Goal: Information Seeking & Learning: Learn about a topic

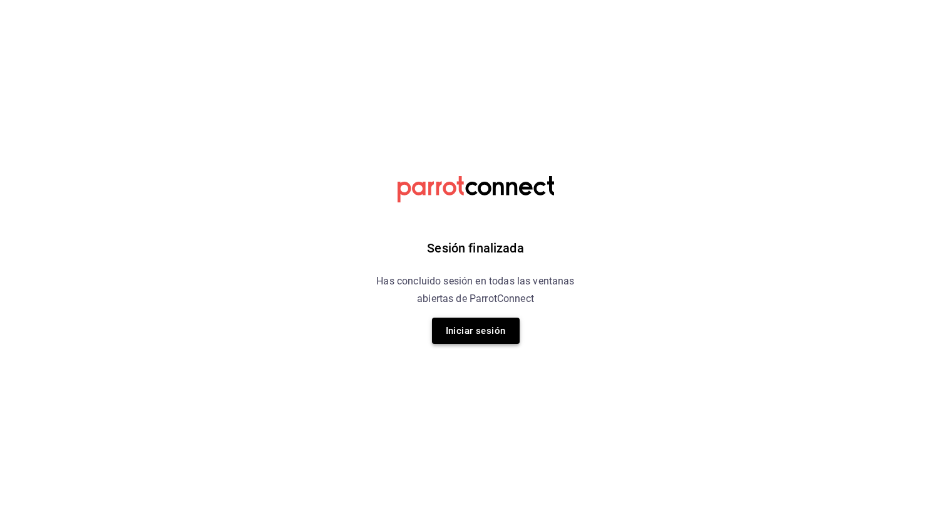
click at [483, 337] on button "Iniciar sesión" at bounding box center [476, 330] width 88 height 26
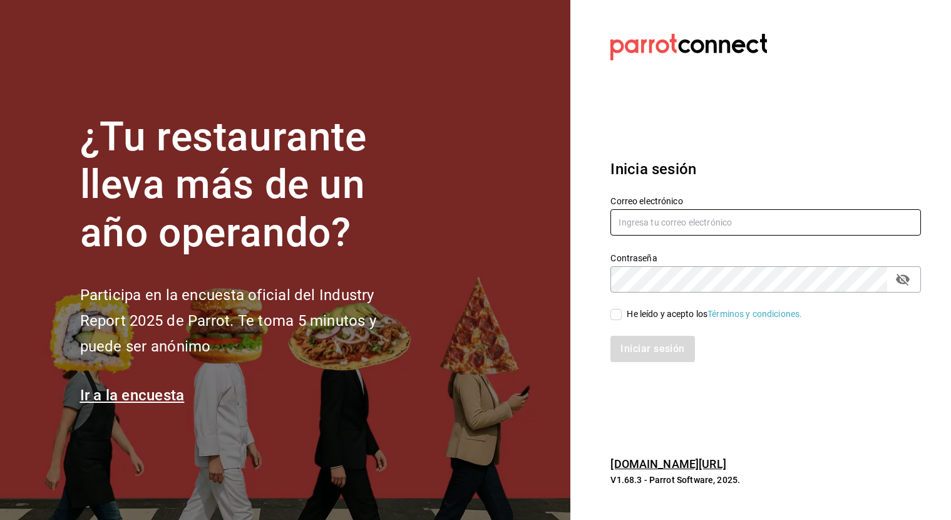
type input "angel.suastegui.alfa@gmail.com"
click at [616, 316] on input "He leído y acepto los Términos y condiciones." at bounding box center [615, 314] width 11 height 11
checkbox input "true"
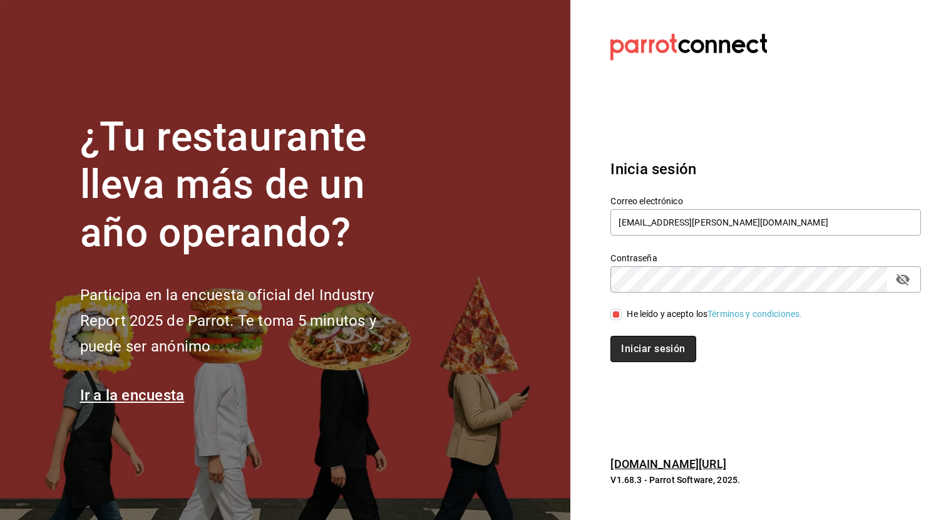
click at [646, 351] on button "Iniciar sesión" at bounding box center [652, 349] width 85 height 26
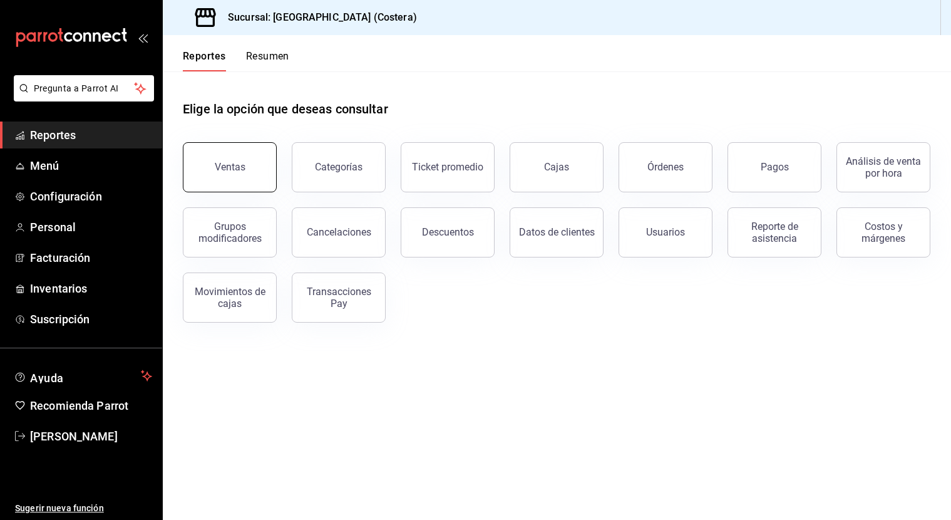
click at [248, 180] on button "Ventas" at bounding box center [230, 167] width 94 height 50
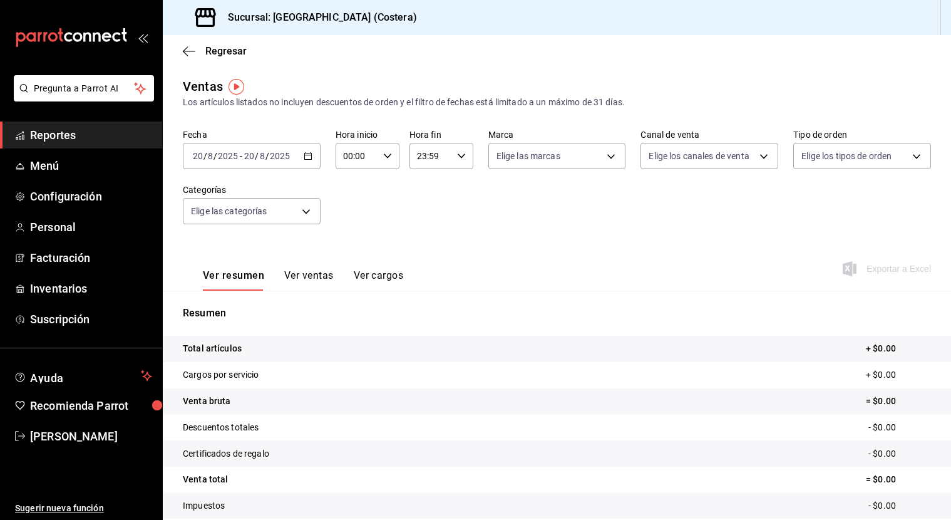
click at [309, 227] on div "Fecha [DATE] [DATE] - [DATE] [DATE] Hora inicio 00:00 Hora inicio Hora fin 23:5…" at bounding box center [557, 184] width 748 height 110
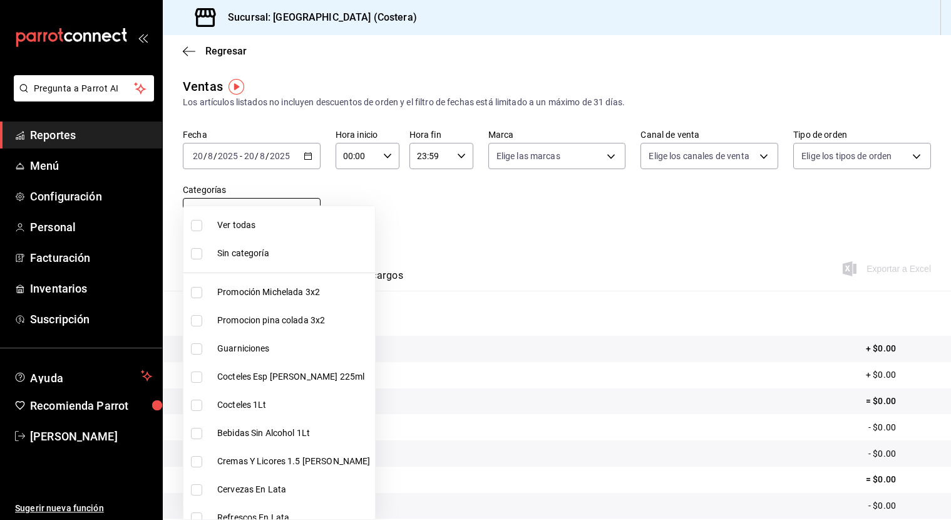
click at [309, 220] on body "Pregunta a Parrot AI Reportes Menú Configuración Personal Facturación Inventari…" at bounding box center [475, 260] width 951 height 520
click at [196, 229] on input "checkbox" at bounding box center [196, 225] width 11 height 11
checkbox input "true"
type input "f9973abf-4d50-430f-a3a0-1be1e9b440c3,4500806b-e482-404f-ace7-b7714d25f1ae,b7f0a…"
checkbox input "true"
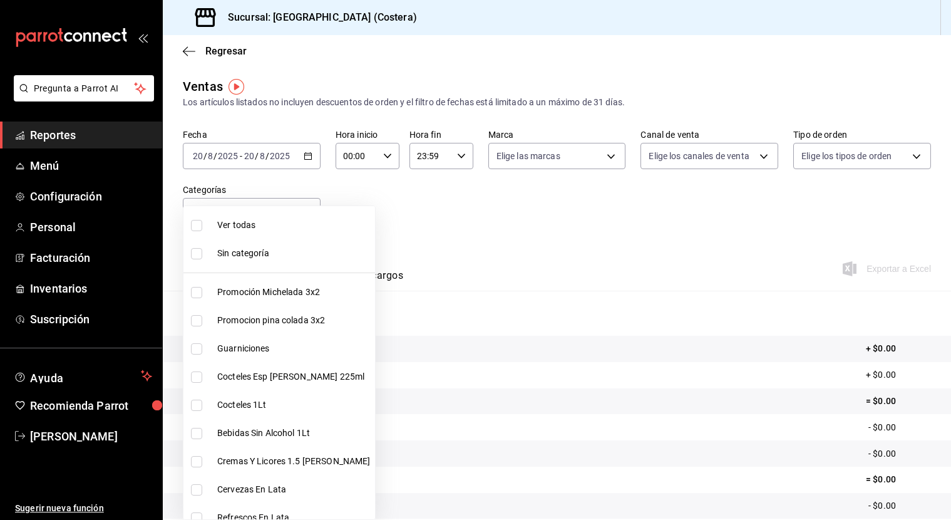
checkbox input "true"
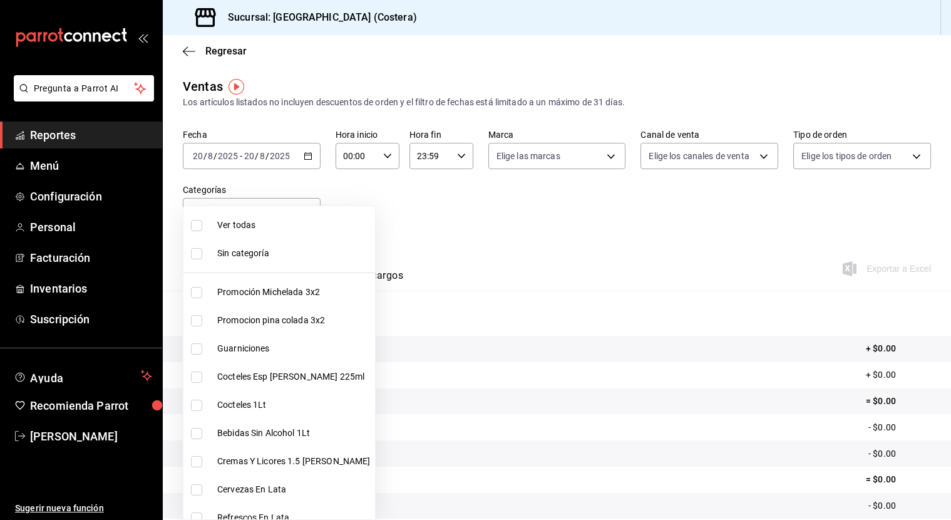
checkbox input "true"
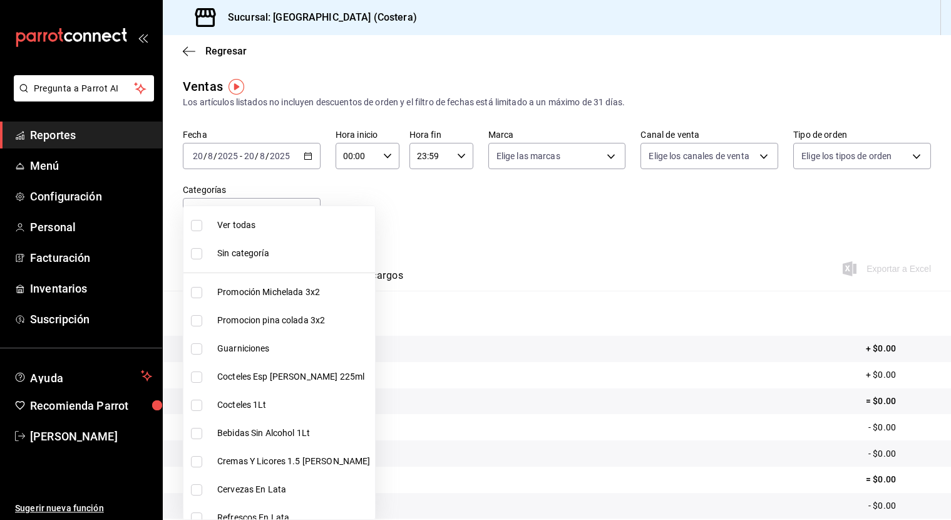
checkbox input "true"
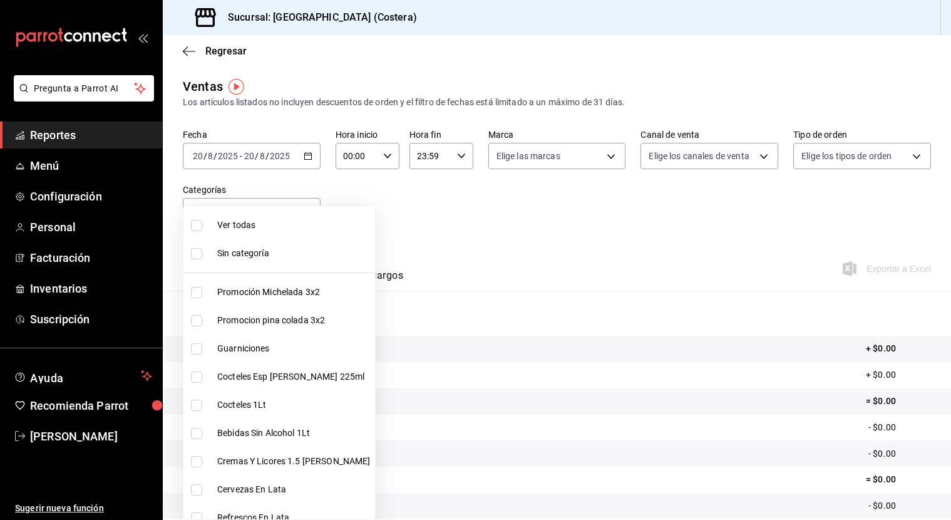
checkbox input "true"
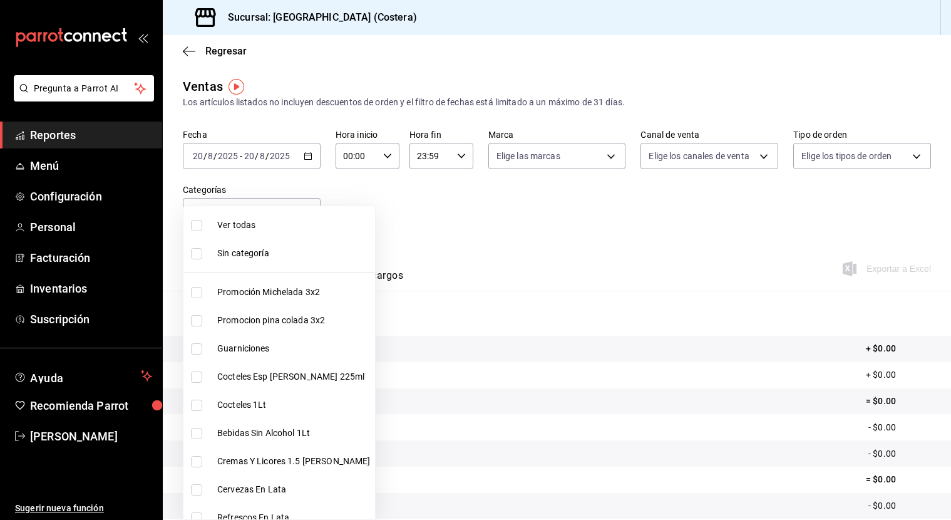
checkbox input "true"
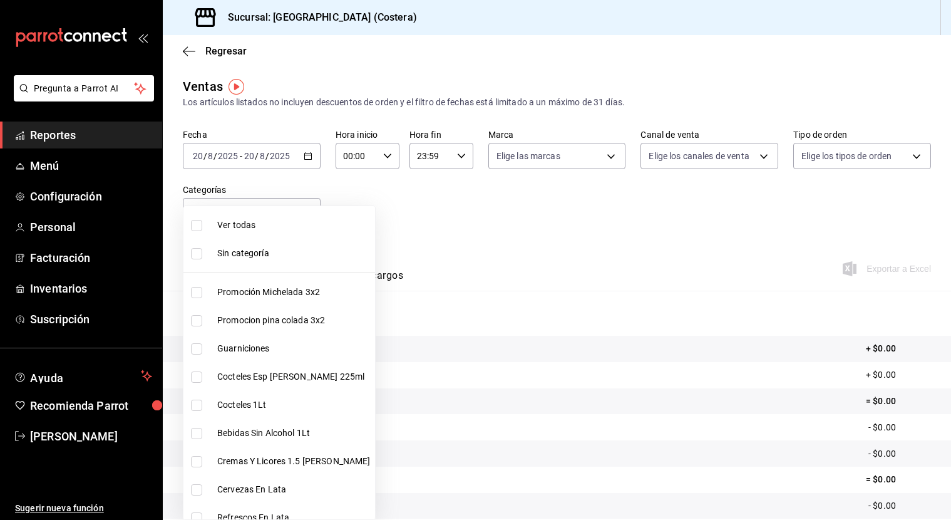
checkbox input "true"
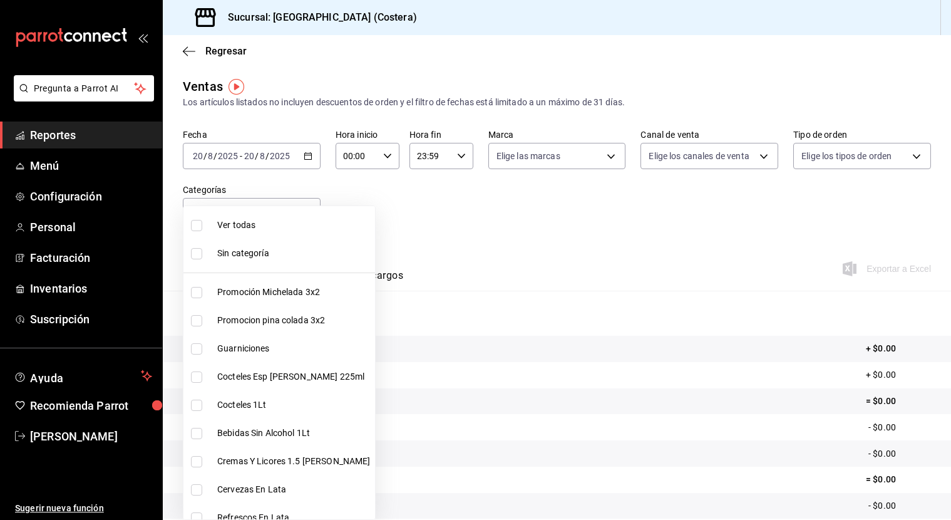
checkbox input "true"
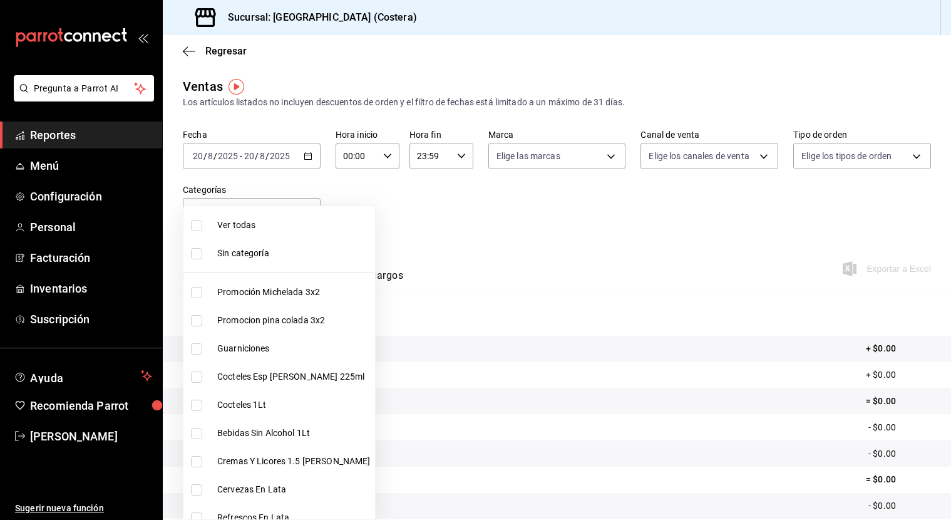
checkbox input "true"
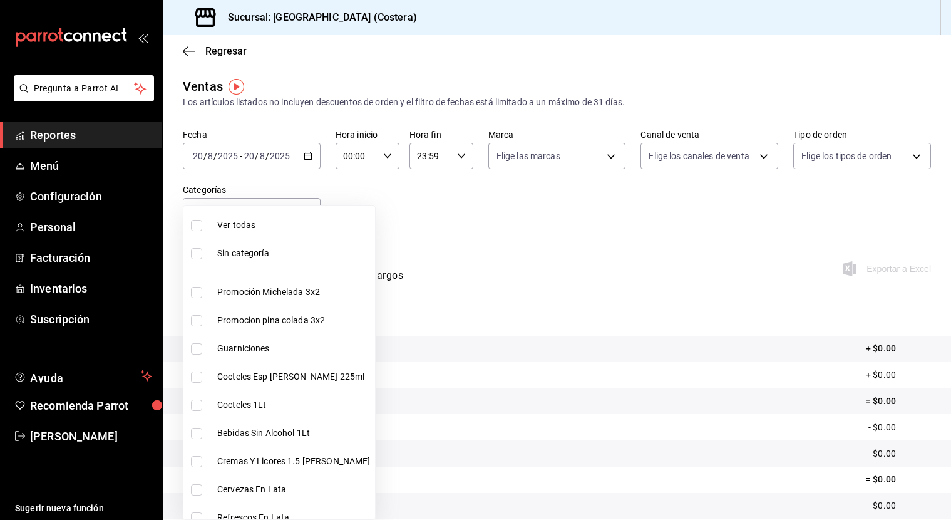
checkbox input "true"
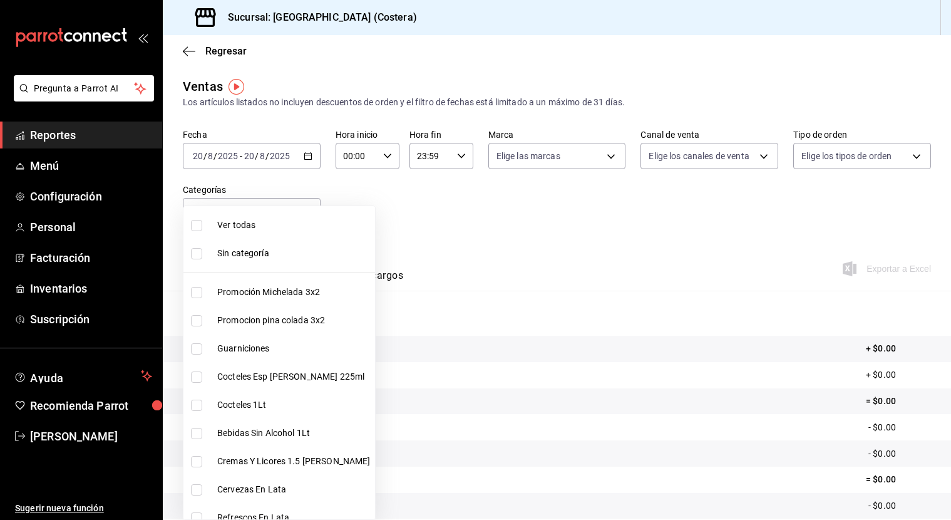
checkbox input "true"
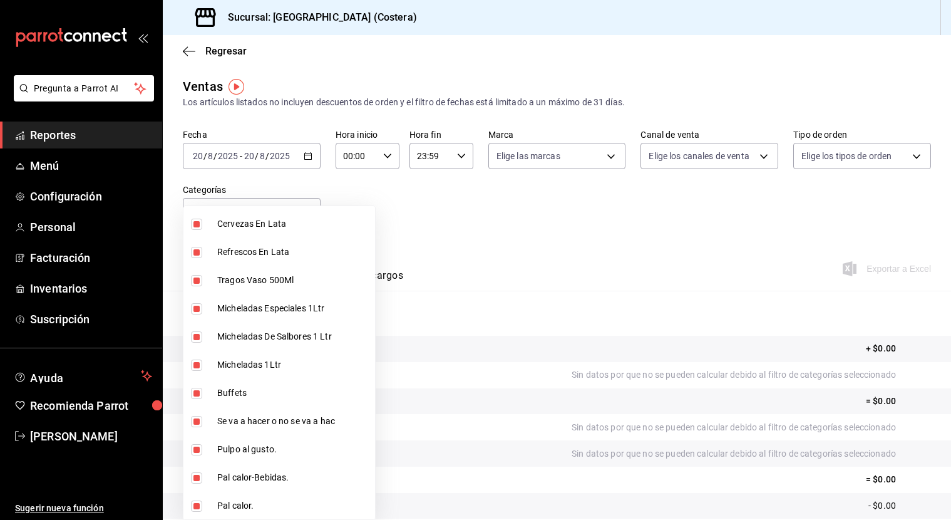
scroll to position [285, 0]
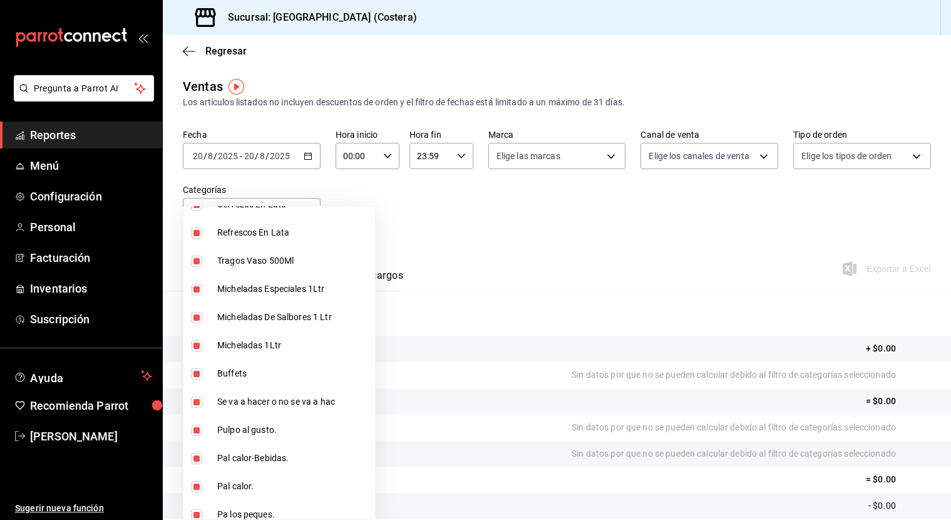
click at [379, 242] on div at bounding box center [475, 260] width 951 height 520
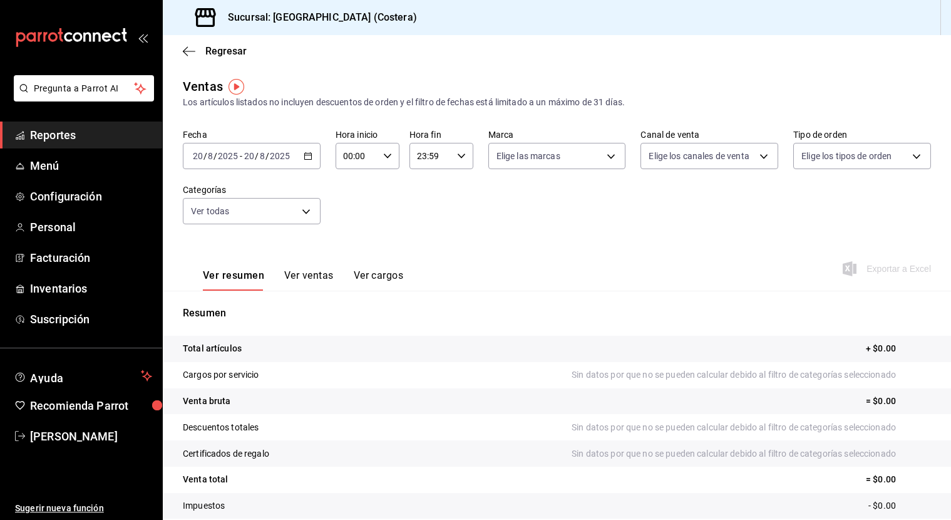
click at [305, 165] on div "[DATE] [DATE] - [DATE] [DATE]" at bounding box center [252, 156] width 138 height 26
click at [237, 277] on span "Mes actual" at bounding box center [241, 278] width 97 height 13
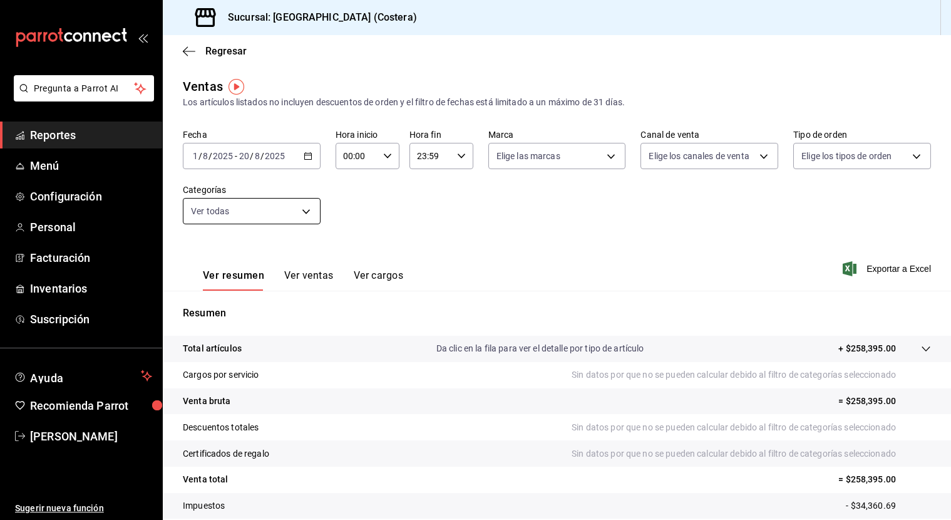
click at [310, 213] on body "Pregunta a Parrot AI Reportes Menú Configuración Personal Facturación Inventari…" at bounding box center [475, 260] width 951 height 520
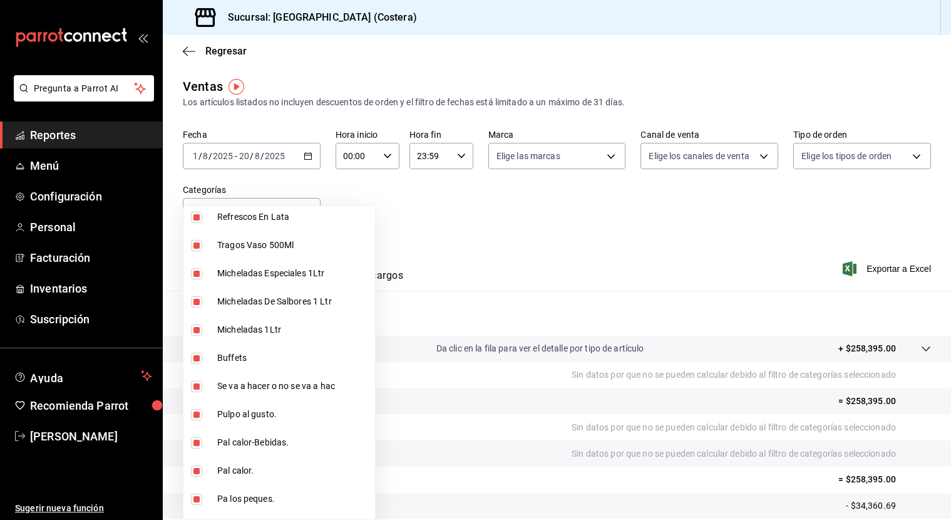
scroll to position [303, 0]
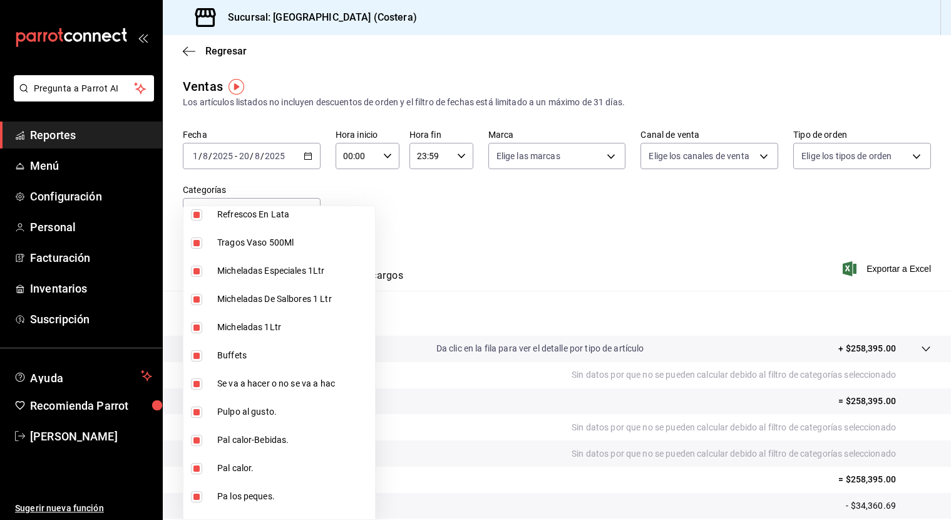
click at [198, 358] on input "checkbox" at bounding box center [196, 355] width 11 height 11
checkbox input "false"
type input "f9973abf-4d50-430f-a3a0-1be1e9b440c3,4500806b-e482-404f-ace7-b7714d25f1ae,b7f0a…"
checkbox input "false"
click at [409, 208] on div at bounding box center [475, 260] width 951 height 520
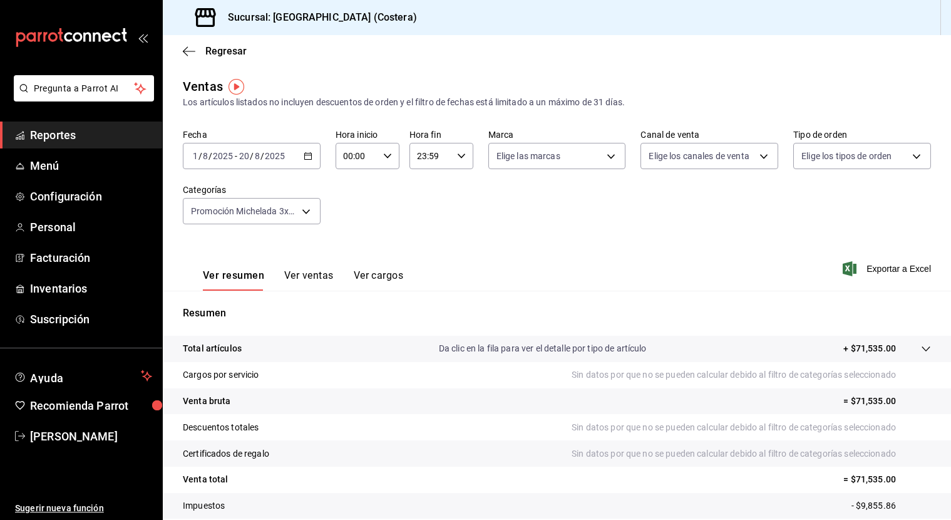
click at [48, 138] on span "Reportes" at bounding box center [91, 134] width 122 height 17
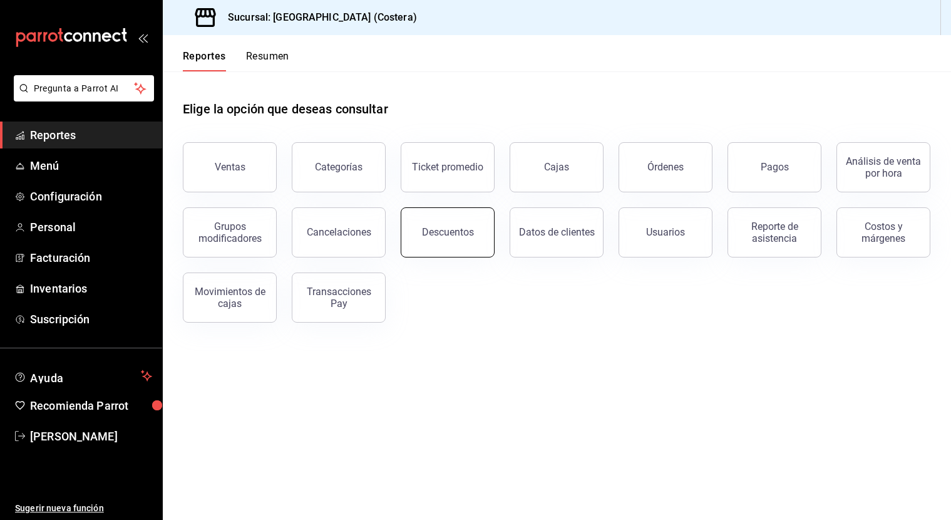
click at [465, 237] on div "Descuentos" at bounding box center [448, 232] width 52 height 12
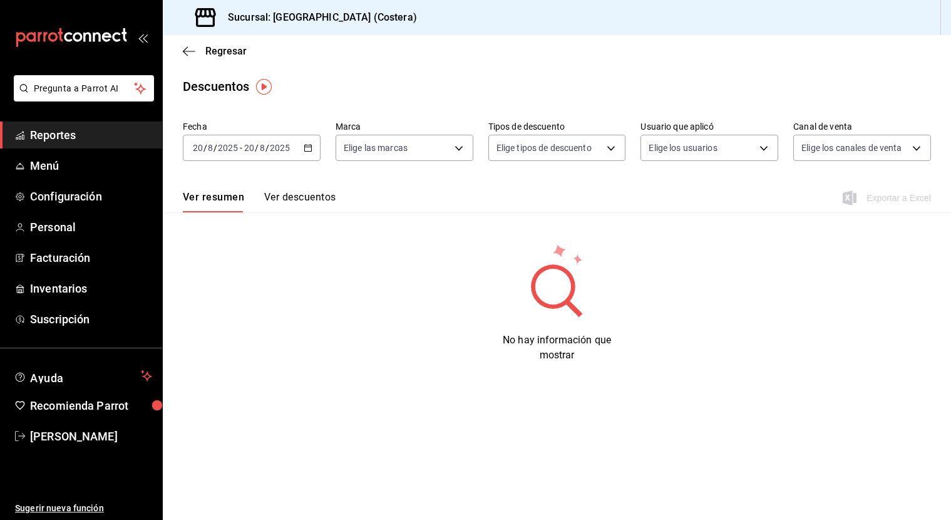
click at [317, 146] on div "[DATE] [DATE] - [DATE] [DATE]" at bounding box center [252, 148] width 138 height 26
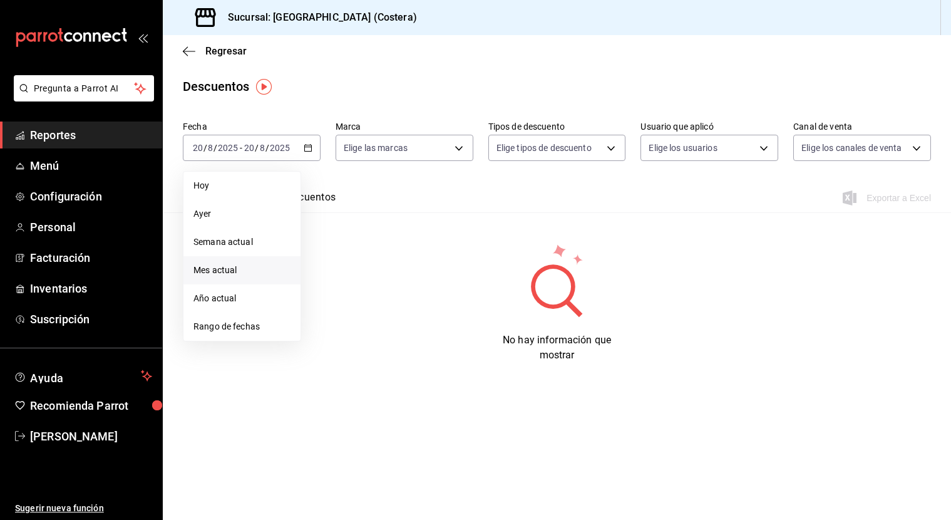
click at [227, 275] on span "Mes actual" at bounding box center [241, 270] width 97 height 13
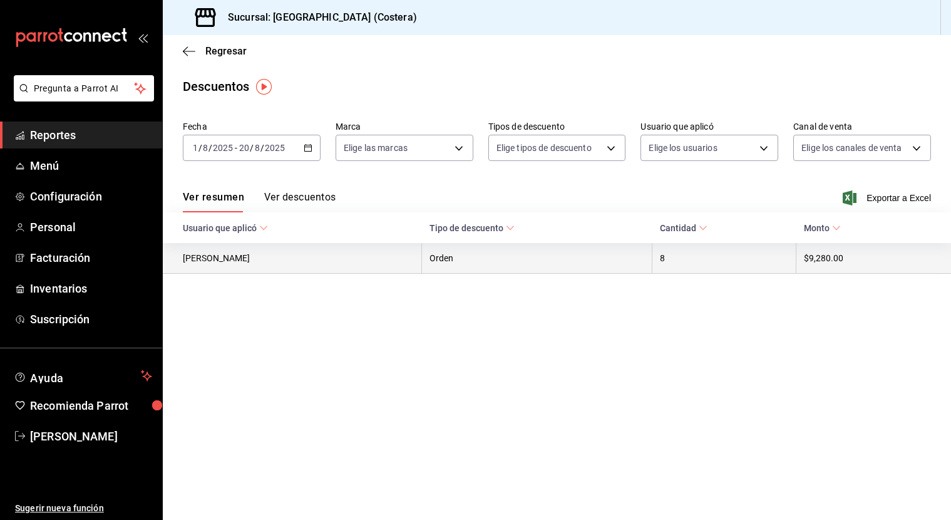
click at [855, 258] on th "$9,280.00" at bounding box center [873, 258] width 155 height 31
click at [816, 262] on th "$9,280.00" at bounding box center [873, 258] width 155 height 31
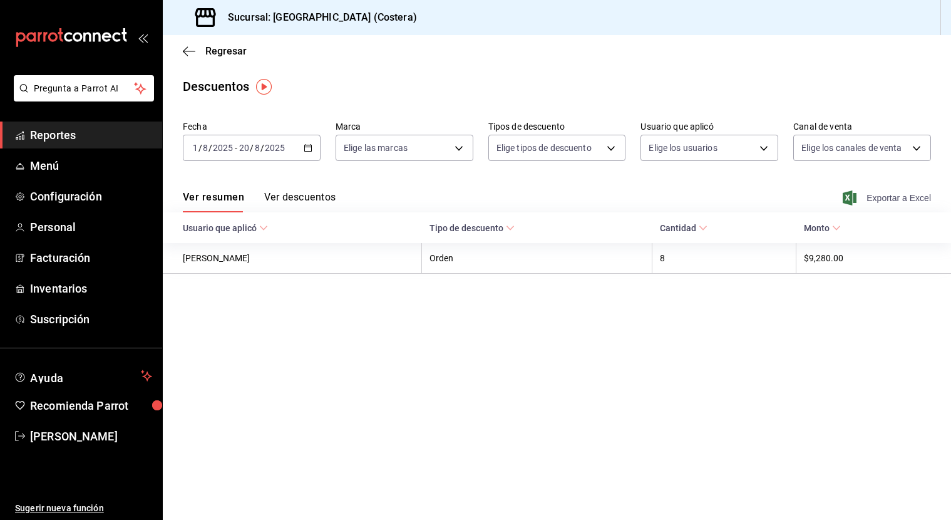
click at [898, 198] on span "Exportar a Excel" at bounding box center [888, 197] width 86 height 15
click at [273, 170] on div "Fecha [DATE] [DATE] - [DATE] [DATE] Marca Elige las marcas Tipos de descuento E…" at bounding box center [557, 146] width 748 height 60
click at [311, 196] on button "Ver descuentos" at bounding box center [299, 201] width 71 height 21
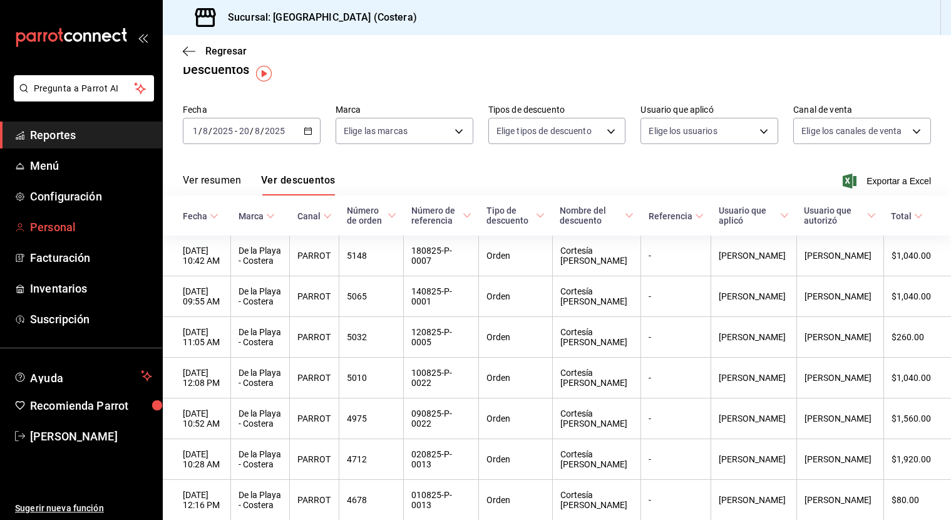
scroll to position [13, 0]
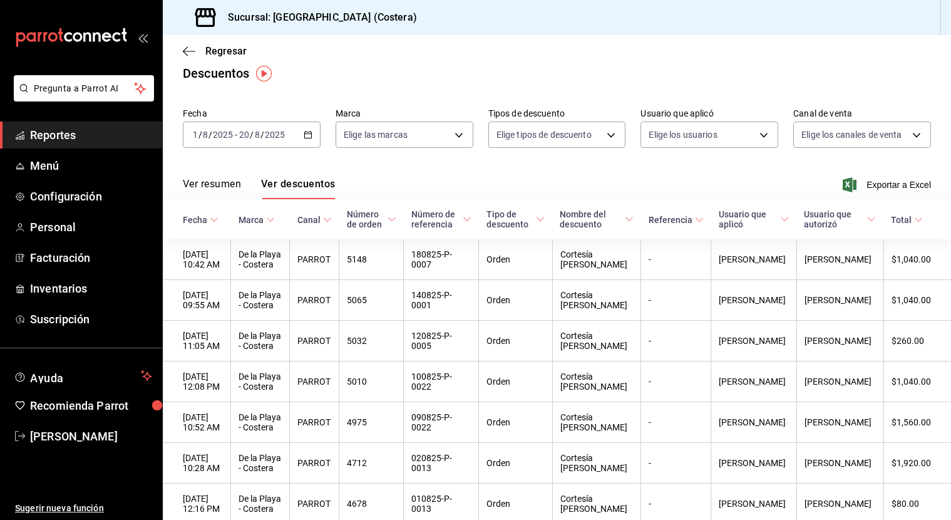
click at [69, 131] on span "Reportes" at bounding box center [91, 134] width 122 height 17
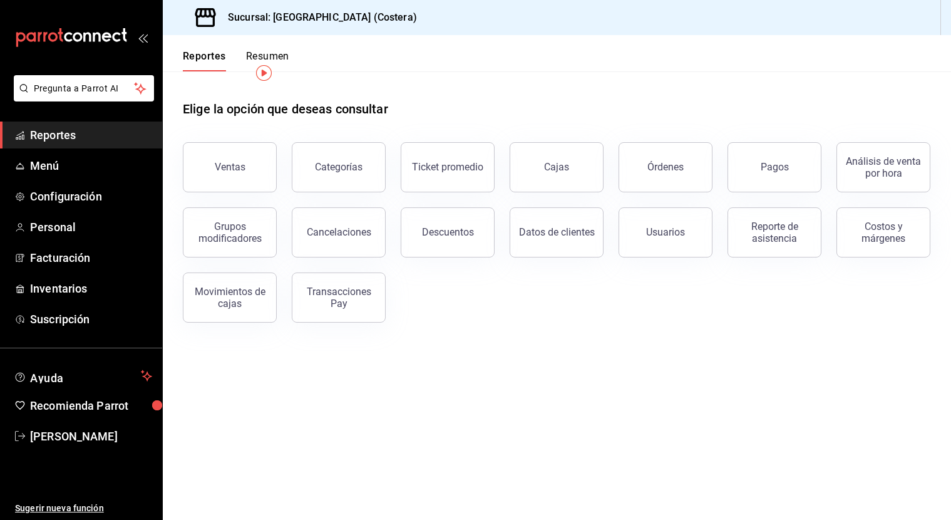
scroll to position [0, 1]
click at [202, 183] on button "Ventas" at bounding box center [230, 167] width 94 height 50
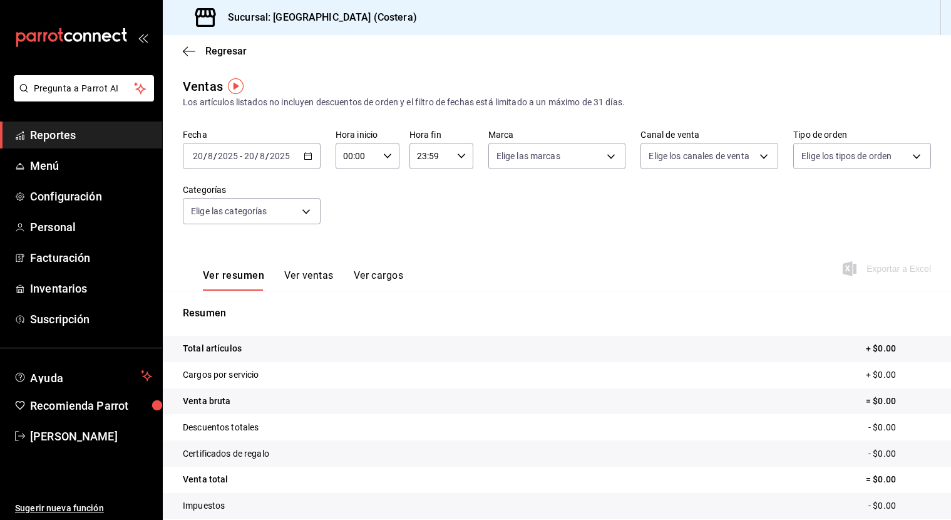
scroll to position [1, 0]
click at [88, 136] on span "Reportes" at bounding box center [91, 134] width 122 height 17
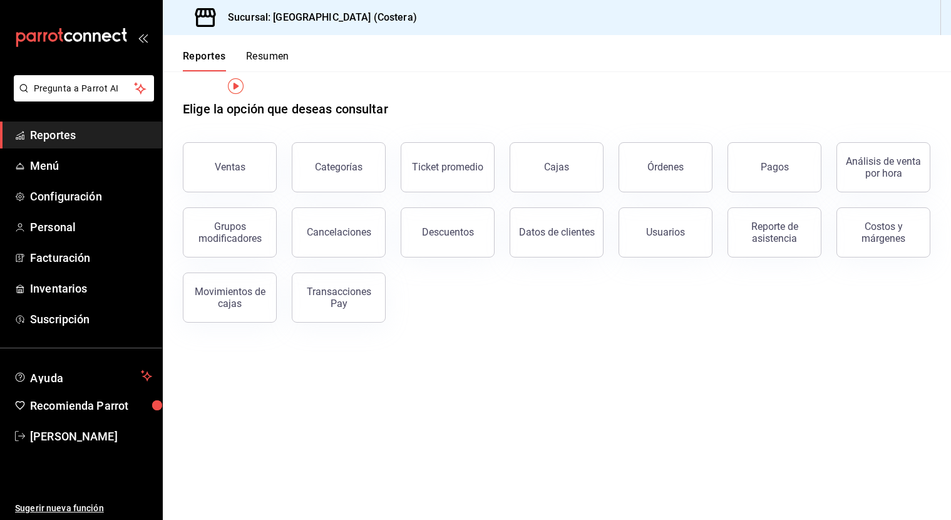
scroll to position [1, 1]
click at [224, 158] on button "Ventas" at bounding box center [230, 167] width 94 height 50
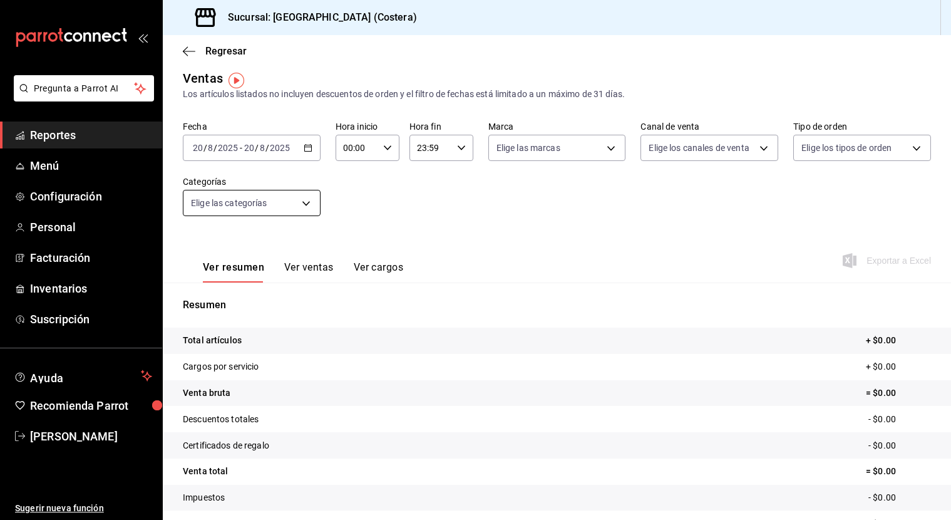
scroll to position [6, 0]
click at [311, 205] on body "Pregunta a Parrot AI Reportes Menú Configuración Personal Facturación Inventari…" at bounding box center [475, 260] width 951 height 520
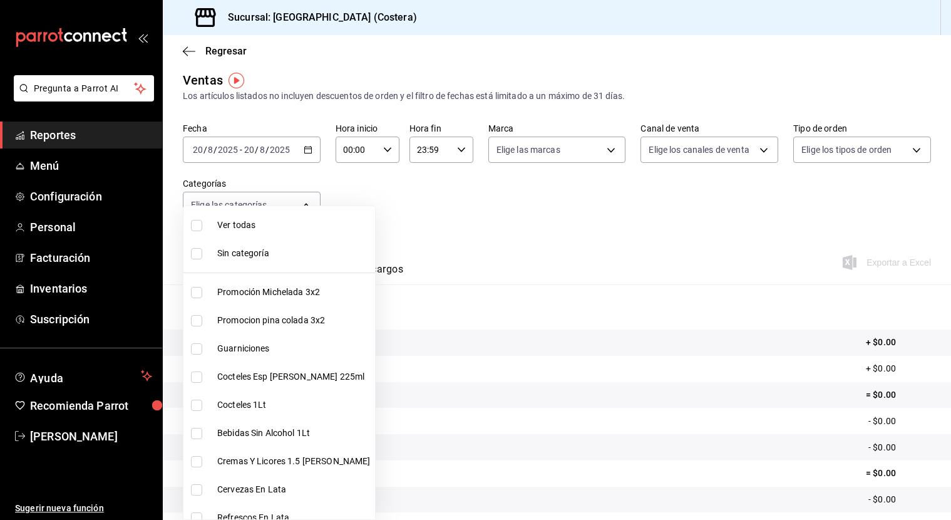
click at [204, 229] on label at bounding box center [199, 225] width 16 height 11
click at [202, 229] on input "checkbox" at bounding box center [196, 225] width 11 height 11
checkbox input "false"
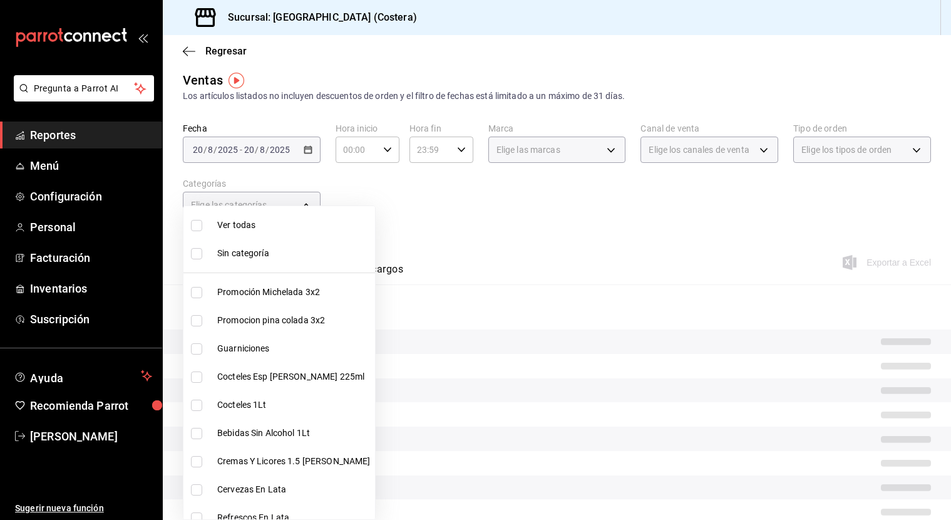
checkbox input "false"
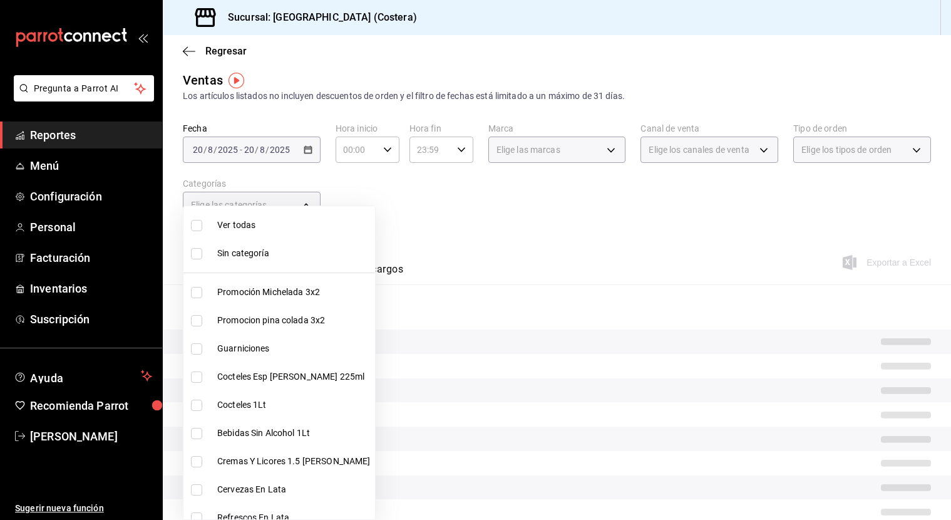
checkbox input "false"
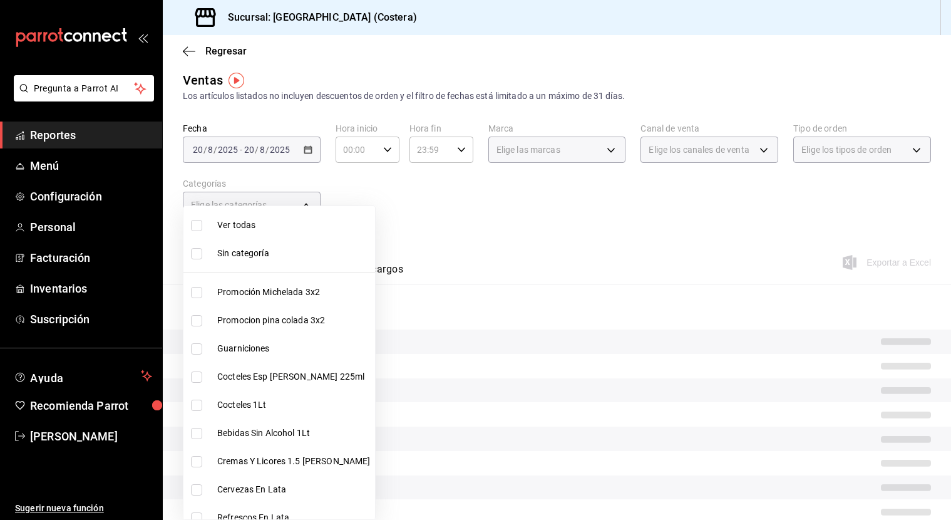
checkbox input "false"
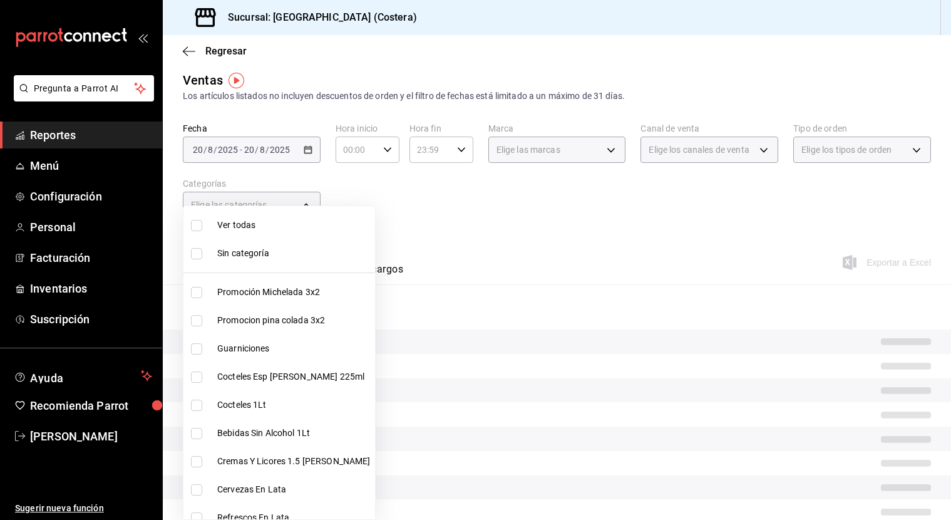
checkbox input "false"
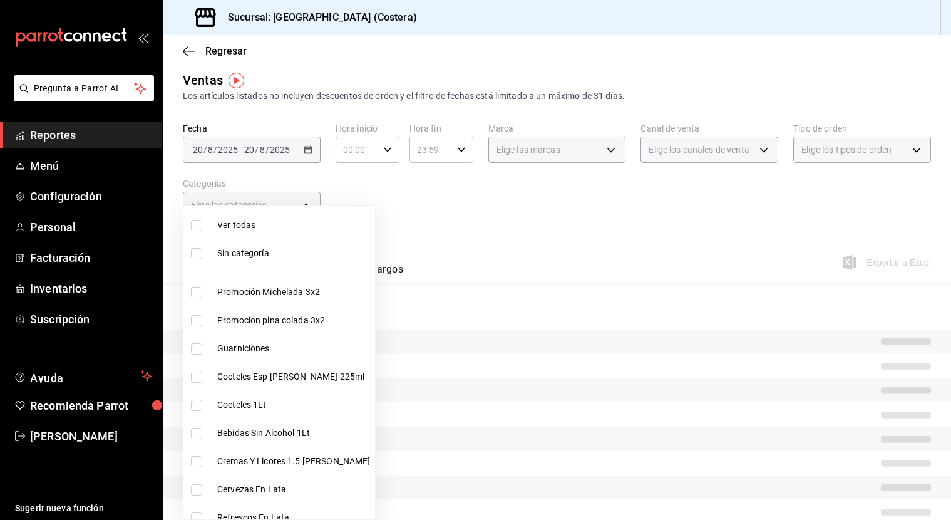
checkbox input "false"
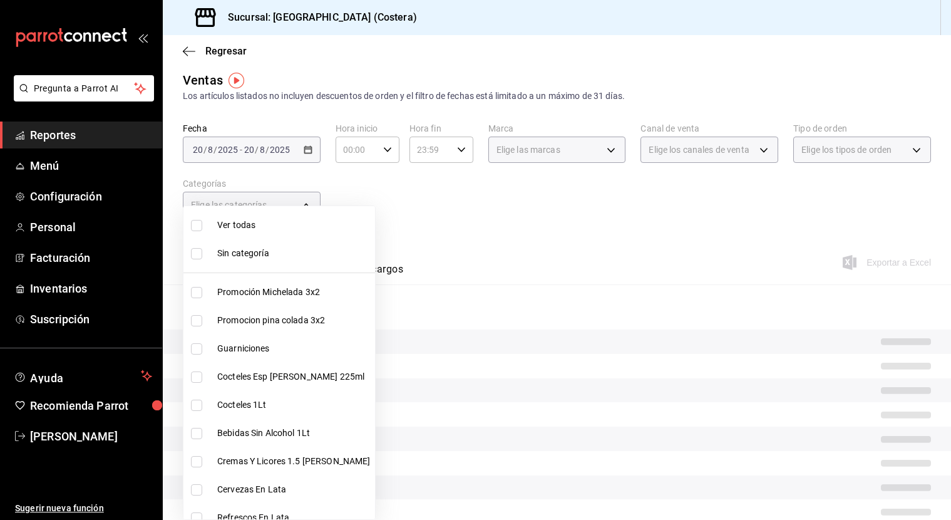
checkbox input "false"
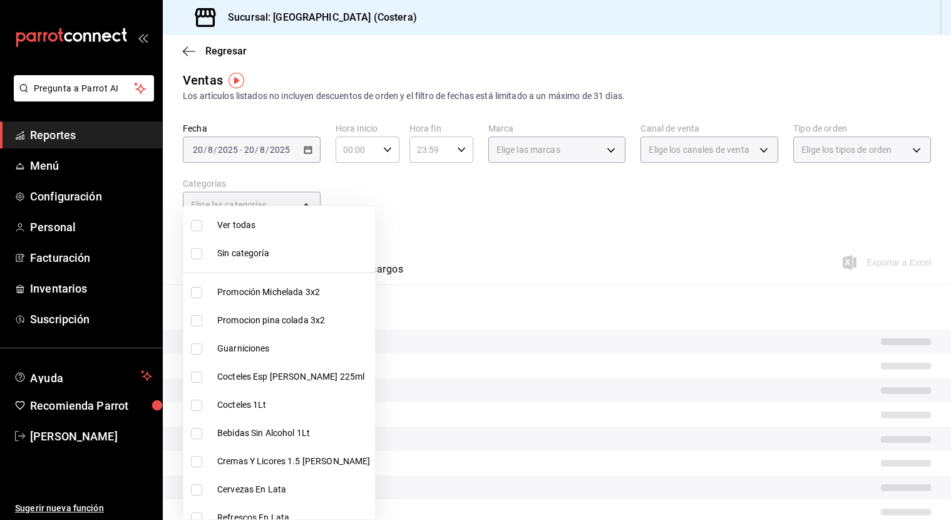
checkbox input "false"
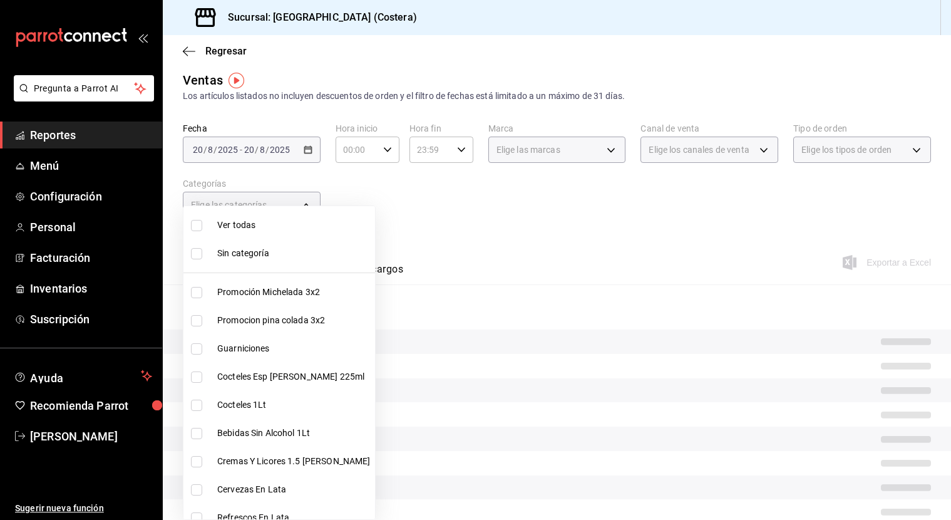
checkbox input "false"
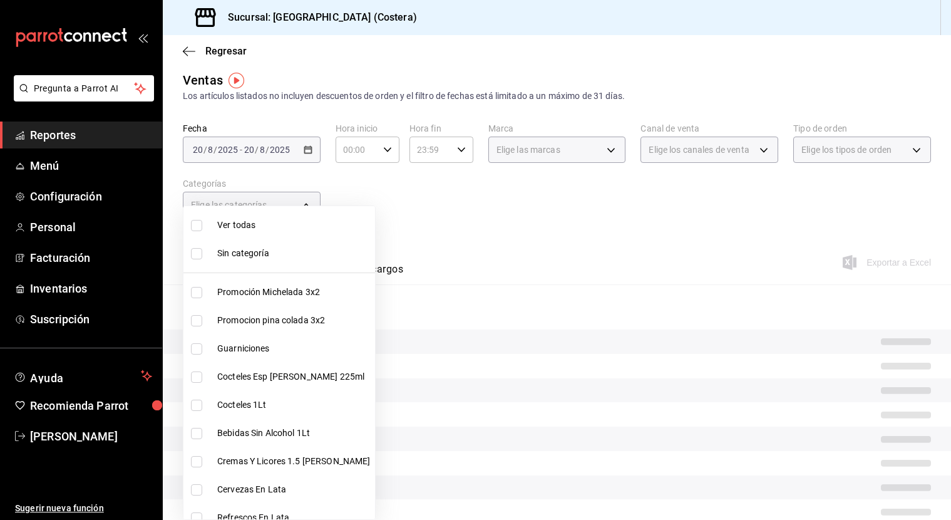
checkbox input "false"
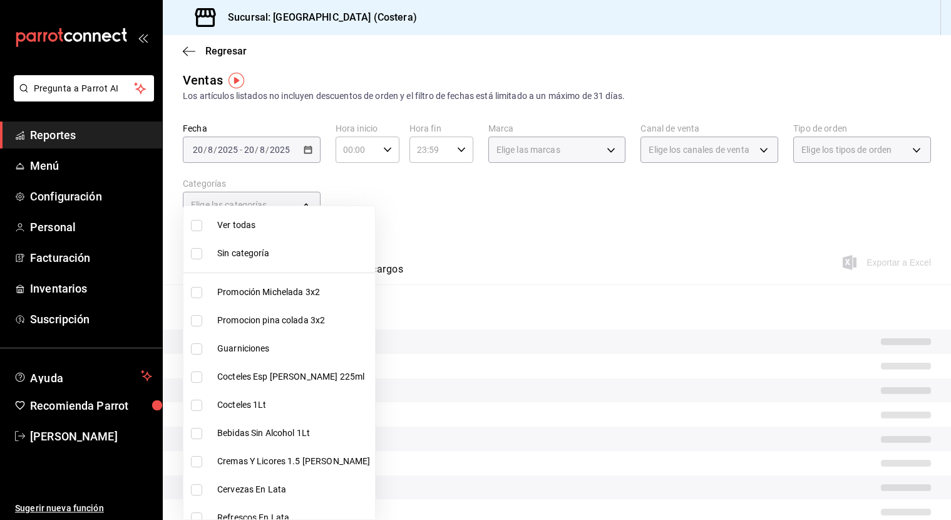
checkbox input "false"
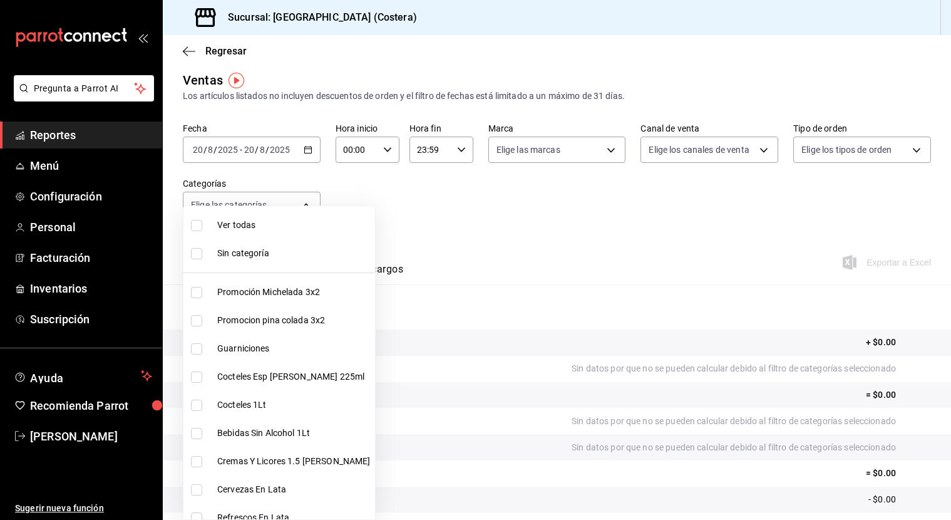
click at [195, 229] on input "checkbox" at bounding box center [196, 225] width 11 height 11
checkbox input "true"
type input "f9973abf-4d50-430f-a3a0-1be1e9b440c3,4500806b-e482-404f-ace7-b7714d25f1ae,b7f0a…"
checkbox input "true"
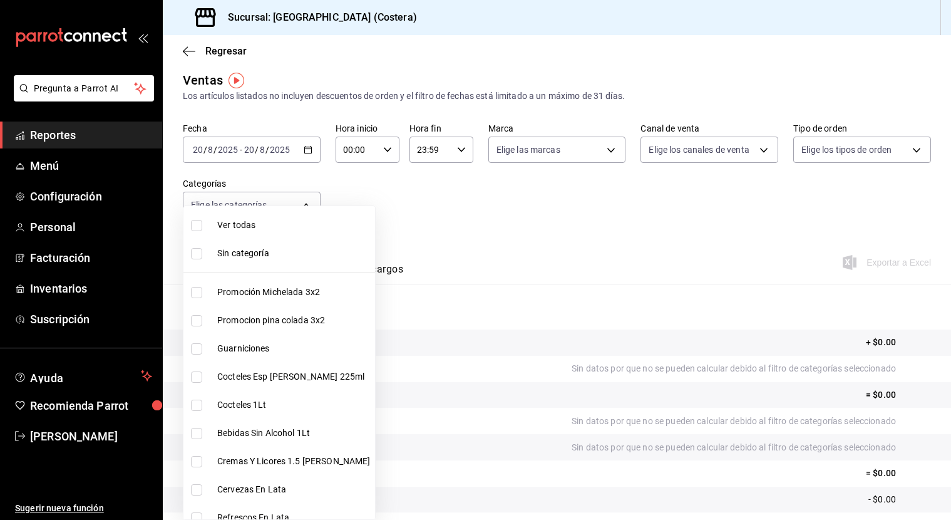
checkbox input "true"
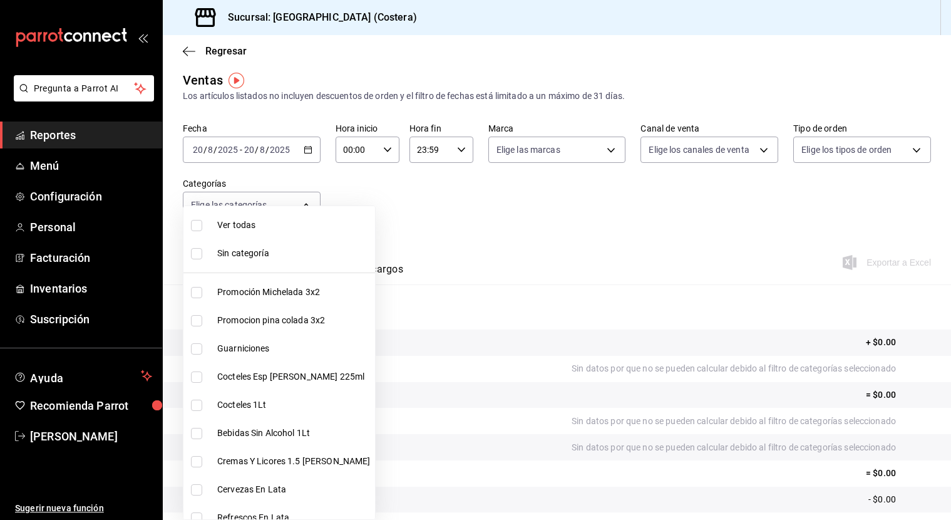
checkbox input "true"
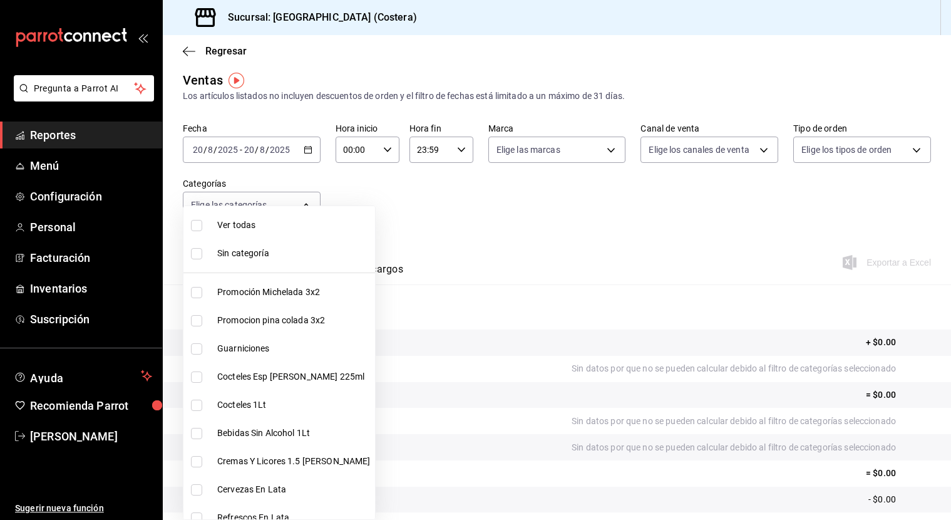
checkbox input "true"
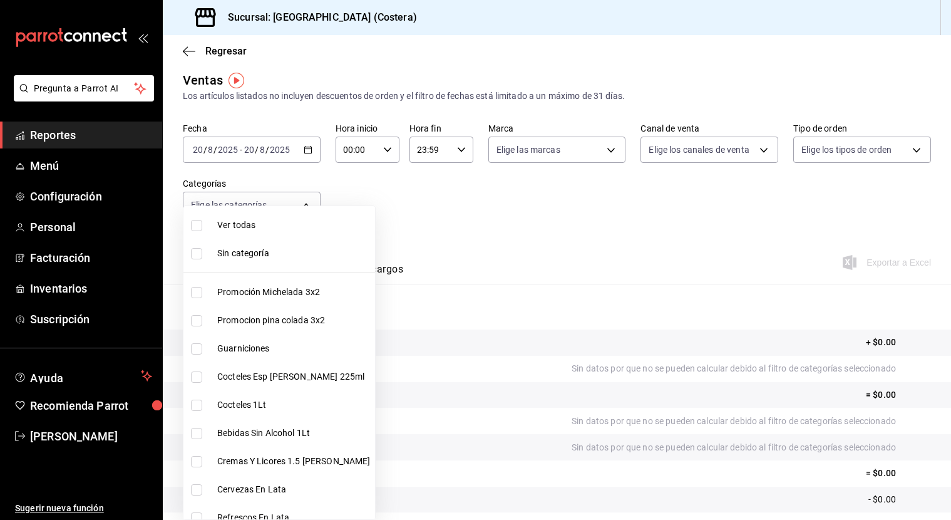
checkbox input "true"
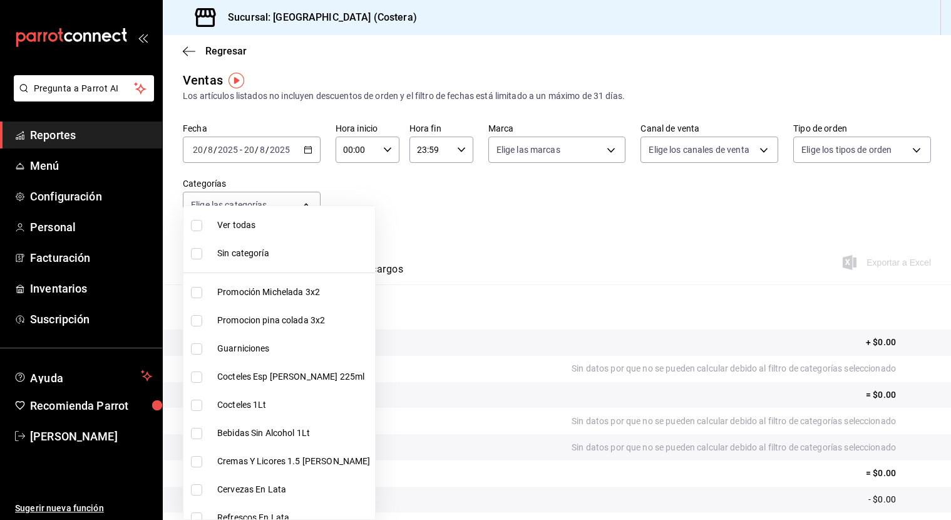
checkbox input "true"
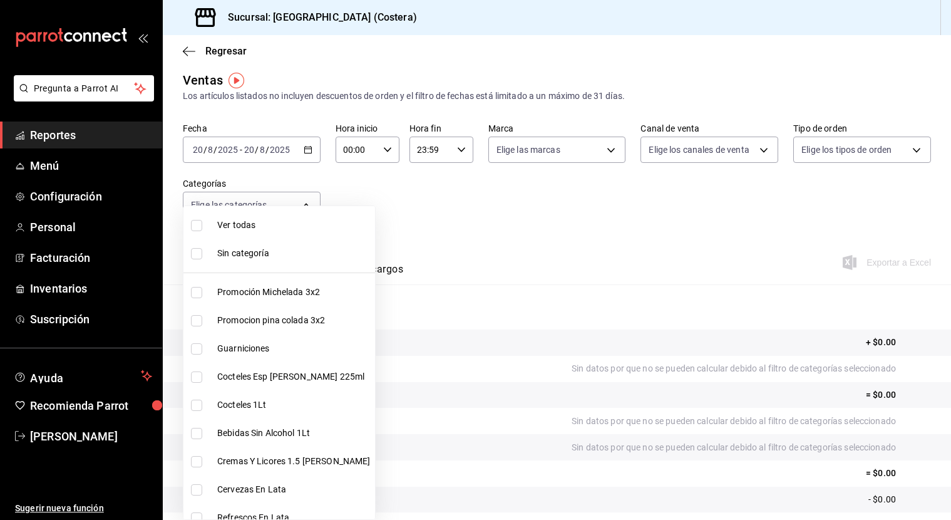
checkbox input "true"
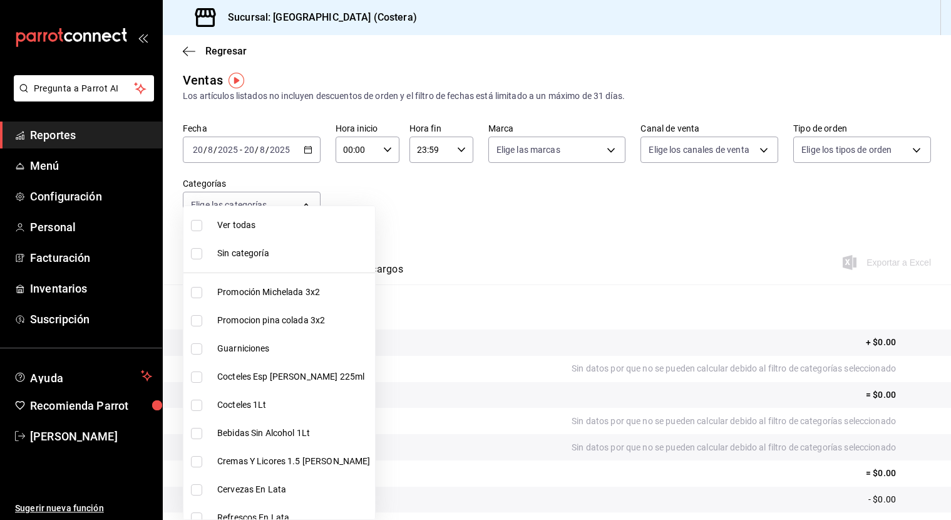
checkbox input "true"
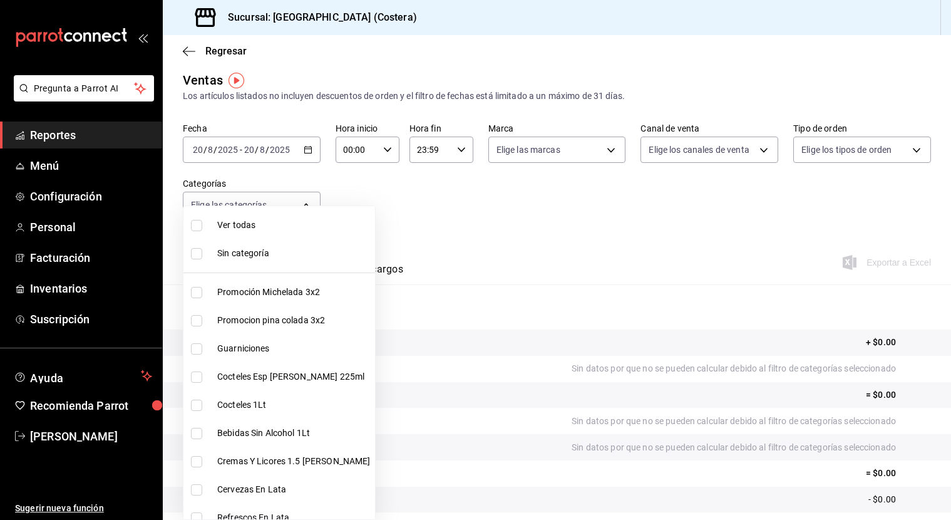
checkbox input "true"
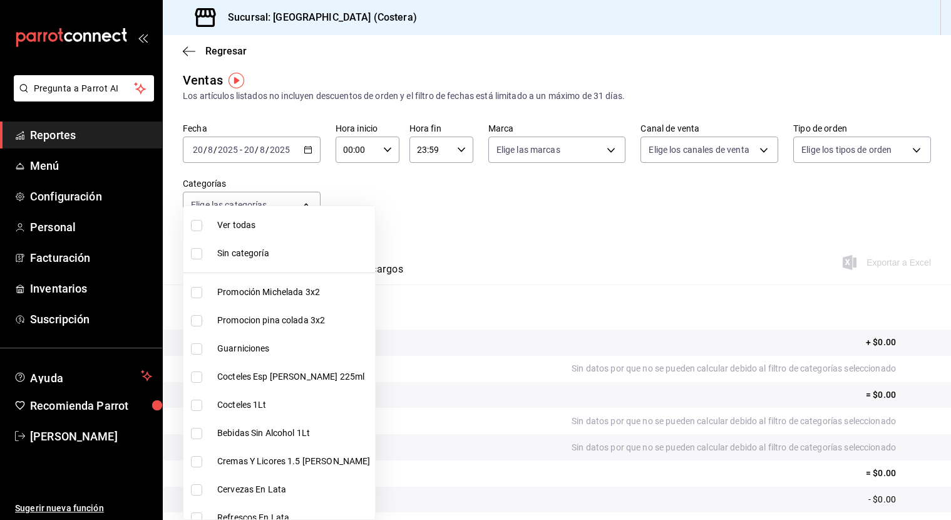
checkbox input "true"
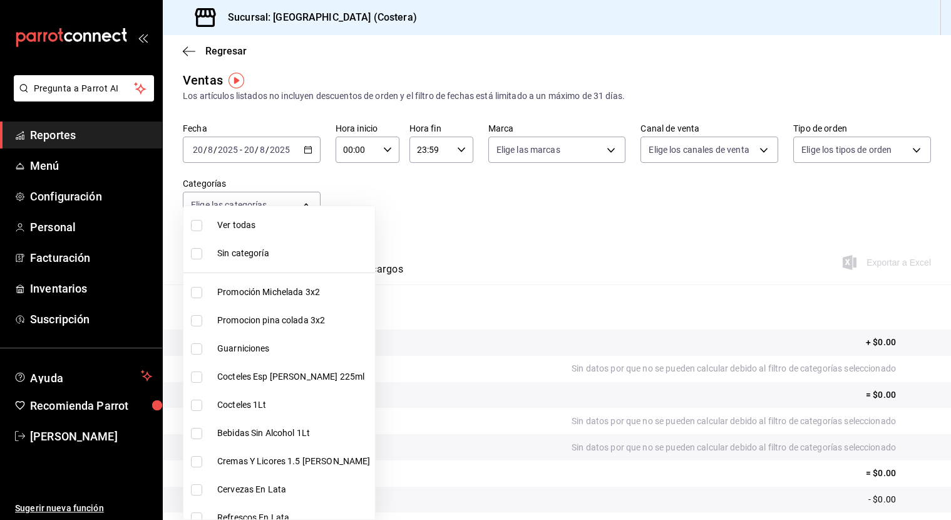
checkbox input "true"
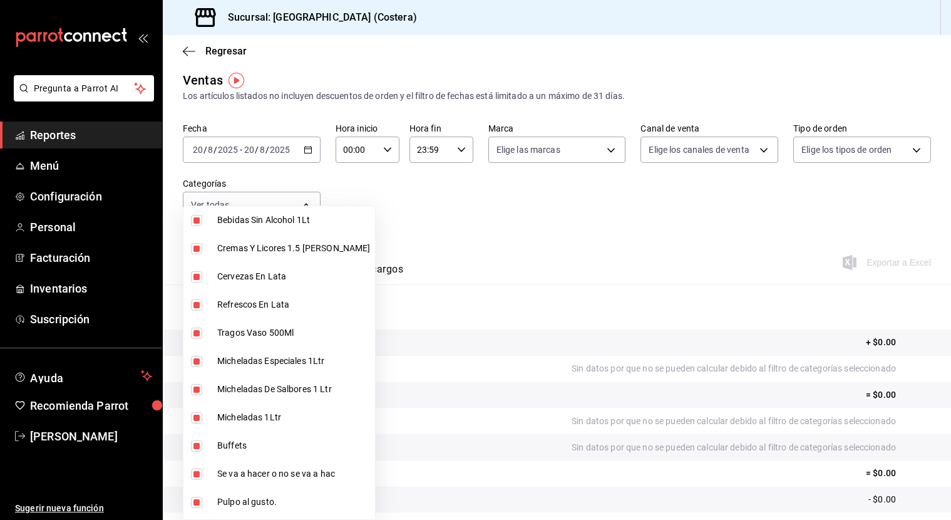
scroll to position [259, 0]
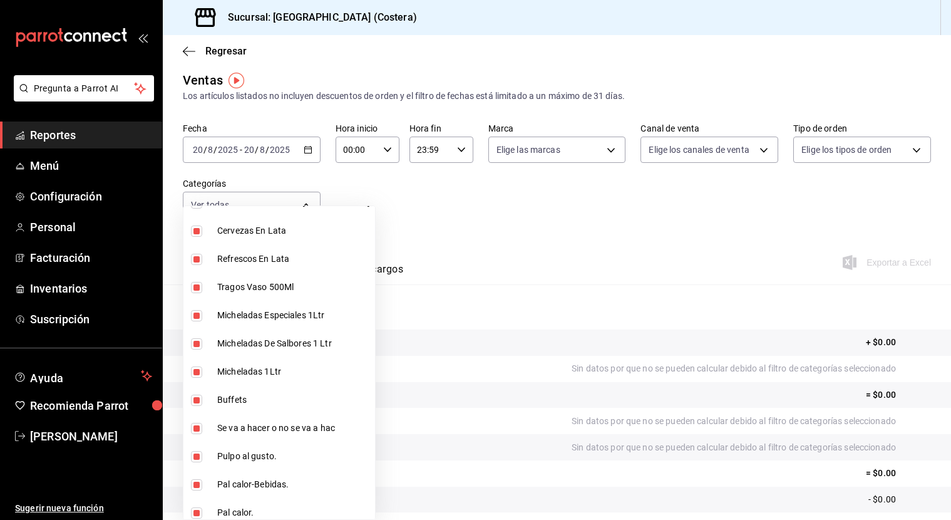
click at [198, 399] on input "checkbox" at bounding box center [196, 399] width 11 height 11
checkbox input "false"
type input "f9973abf-4d50-430f-a3a0-1be1e9b440c3,4500806b-e482-404f-ace7-b7714d25f1ae,b7f0a…"
checkbox input "false"
click at [371, 175] on div at bounding box center [475, 260] width 951 height 520
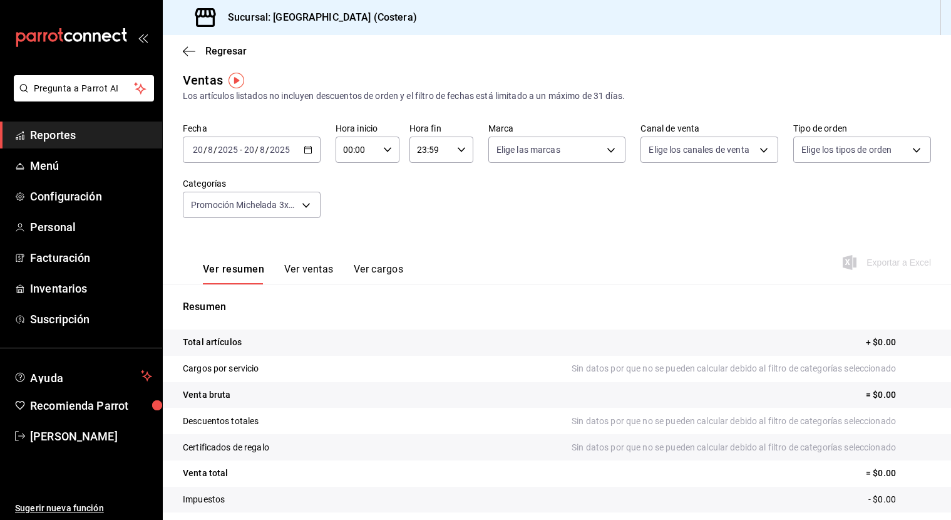
click at [311, 155] on div "[DATE] [DATE] - [DATE] [DATE]" at bounding box center [252, 149] width 138 height 26
click at [217, 275] on span "Mes actual" at bounding box center [241, 271] width 97 height 13
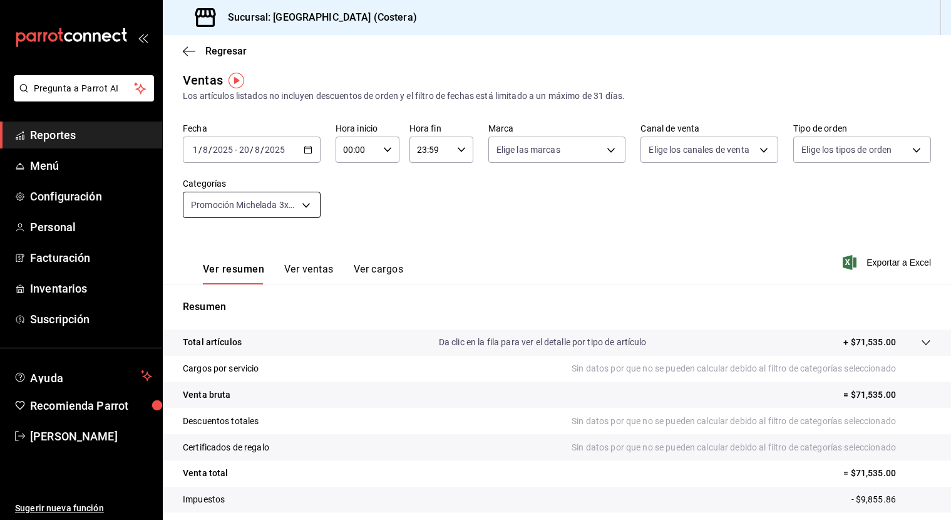
click at [315, 202] on body "Pregunta a Parrot AI Reportes Menú Configuración Personal Facturación Inventari…" at bounding box center [475, 260] width 951 height 520
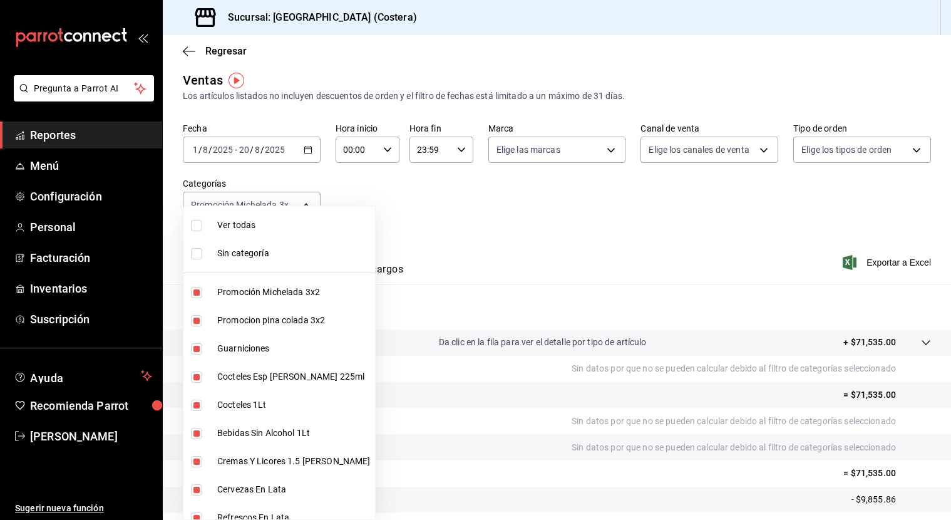
click at [188, 220] on li "Ver todas" at bounding box center [279, 225] width 192 height 28
type input "f9973abf-4d50-430f-a3a0-1be1e9b440c3,4500806b-e482-404f-ace7-b7714d25f1ae,b7f0a…"
checkbox input "true"
click at [199, 229] on input "checkbox" at bounding box center [196, 225] width 11 height 11
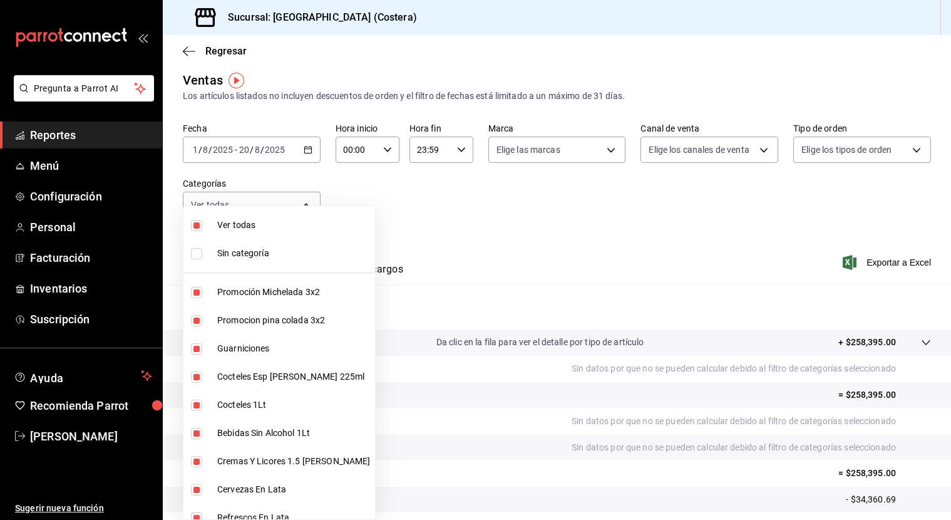
checkbox input "false"
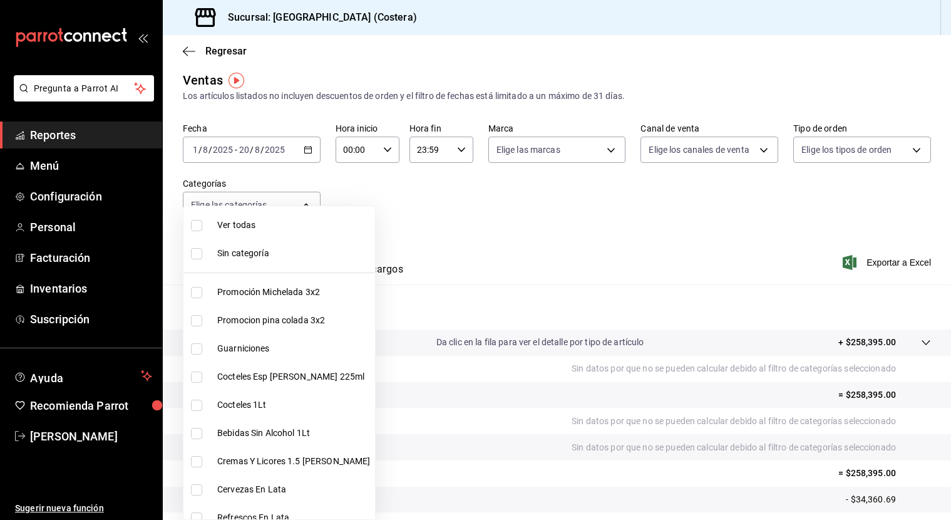
checkbox input "false"
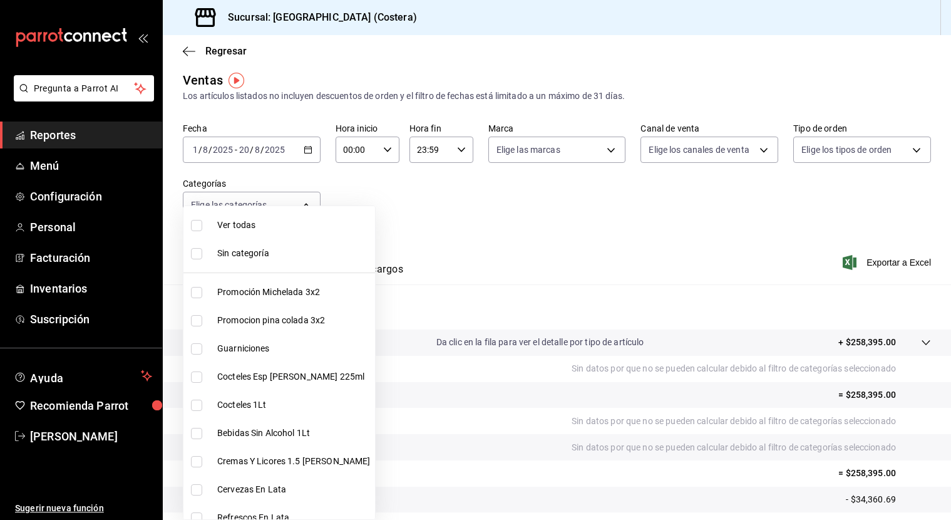
checkbox input "false"
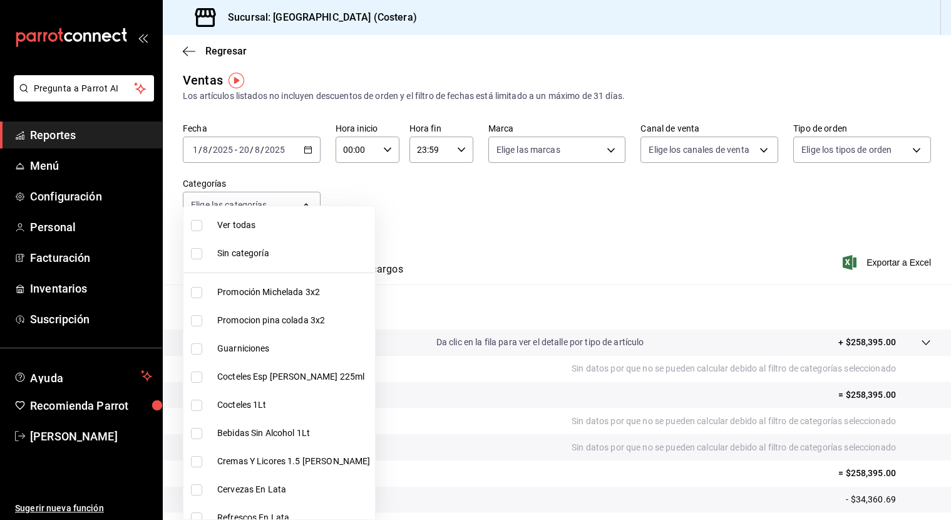
checkbox input "false"
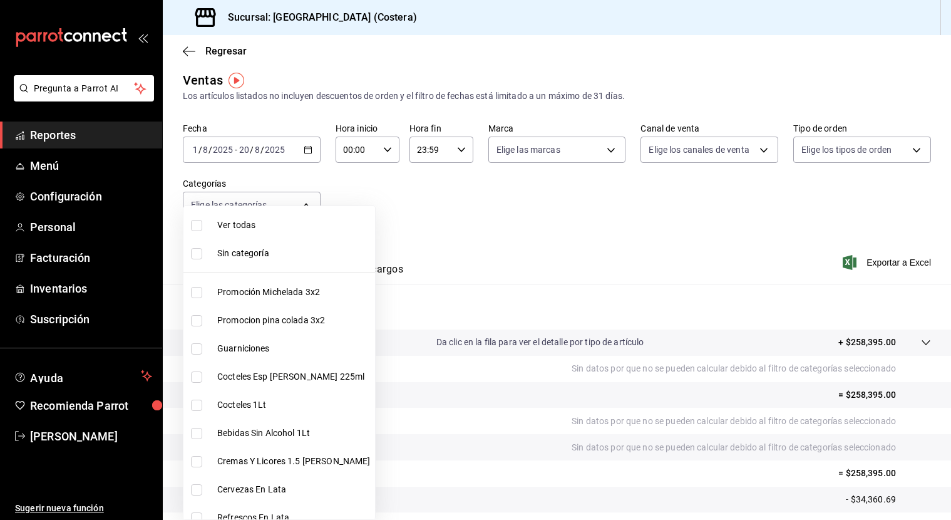
checkbox input "false"
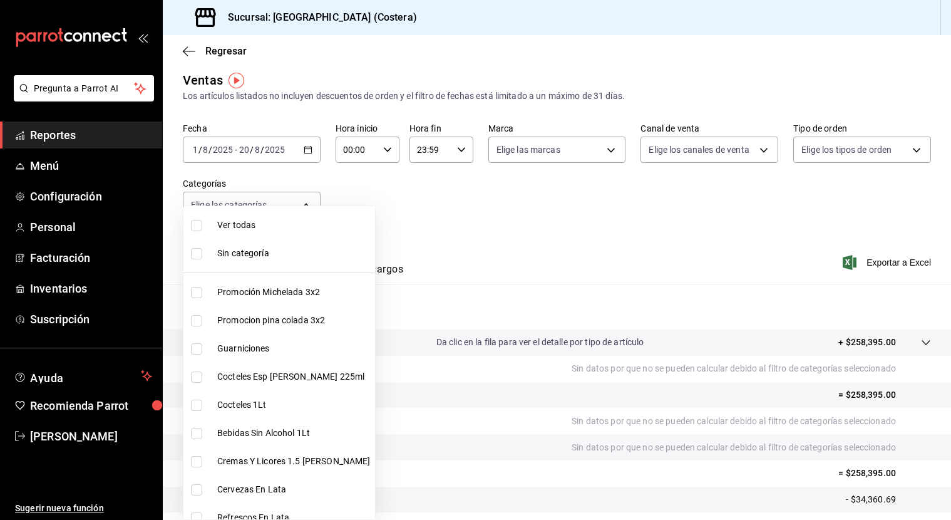
checkbox input "false"
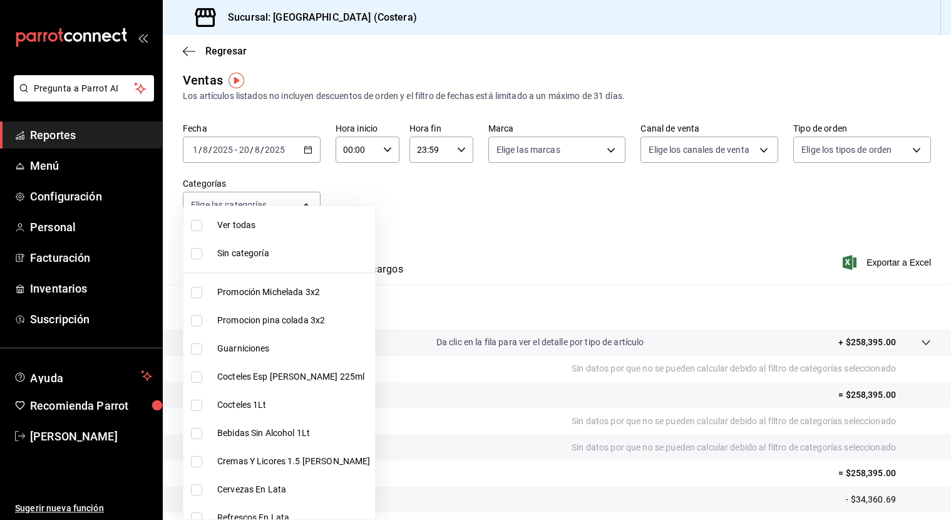
checkbox input "false"
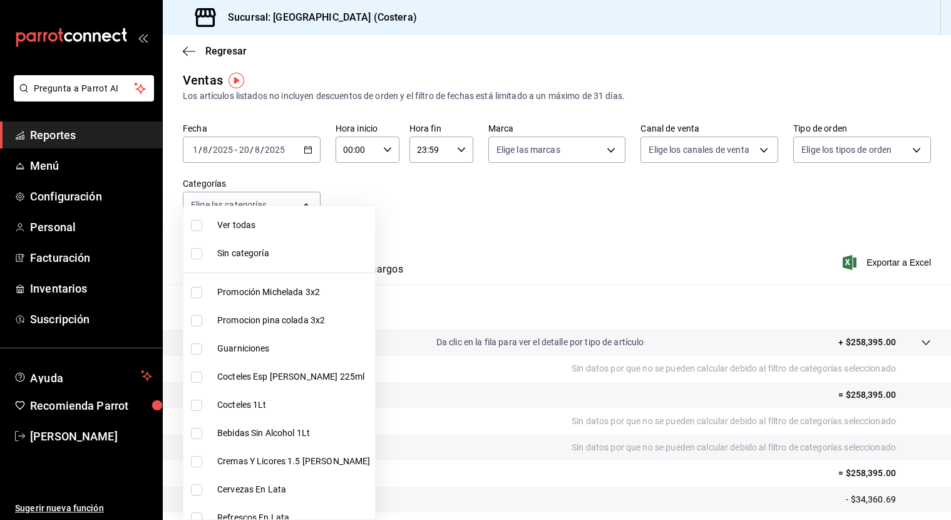
checkbox input "false"
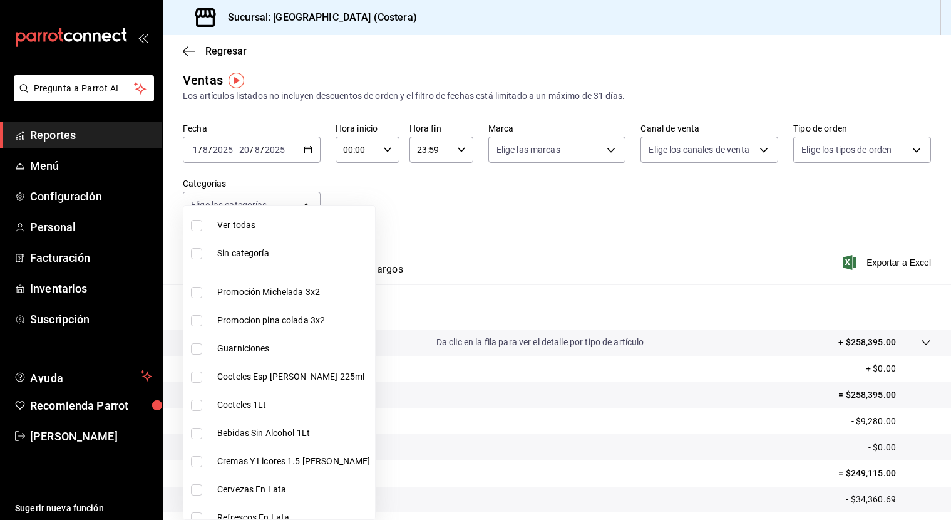
click at [201, 291] on input "checkbox" at bounding box center [196, 292] width 11 height 11
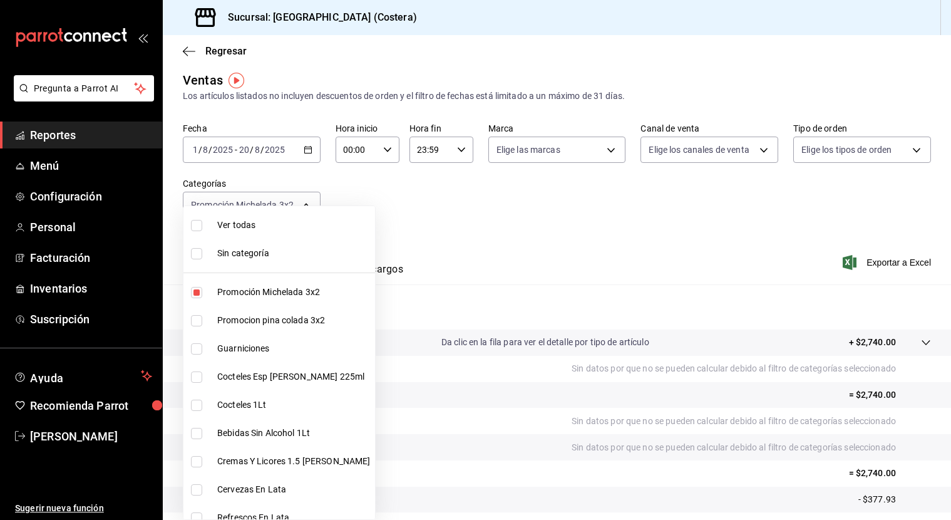
click at [200, 319] on input "checkbox" at bounding box center [196, 320] width 11 height 11
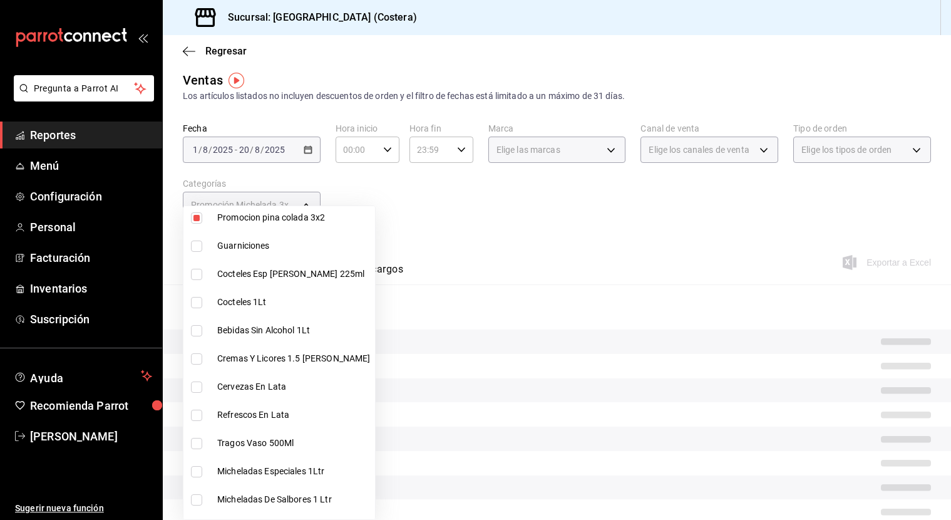
scroll to position [112, 0]
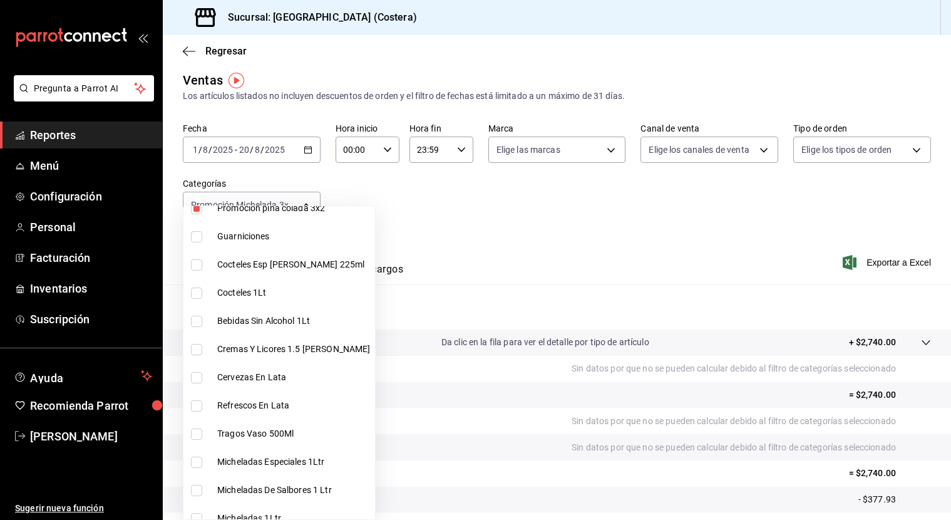
click at [195, 262] on input "checkbox" at bounding box center [196, 264] width 11 height 11
click at [198, 296] on input "checkbox" at bounding box center [196, 292] width 11 height 11
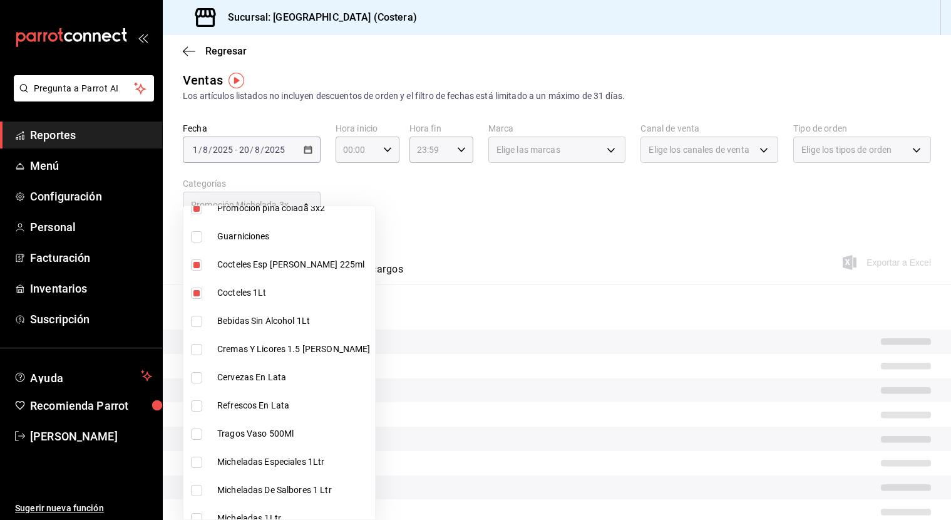
scroll to position [148, 0]
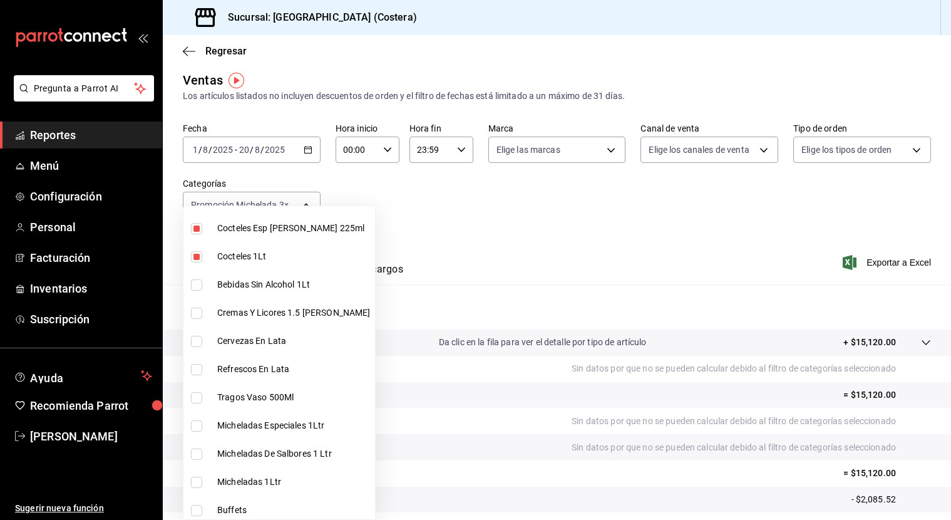
click at [198, 289] on input "checkbox" at bounding box center [196, 284] width 11 height 11
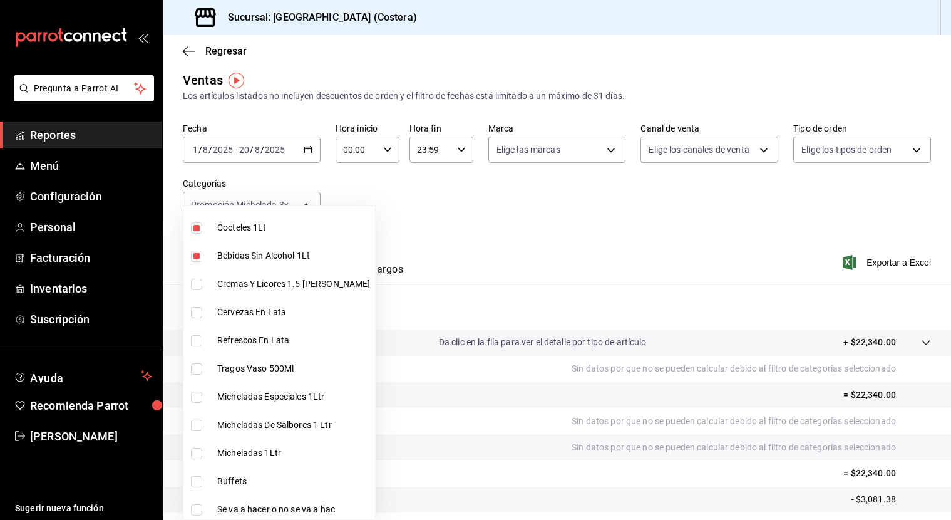
click at [198, 286] on input "checkbox" at bounding box center [196, 284] width 11 height 11
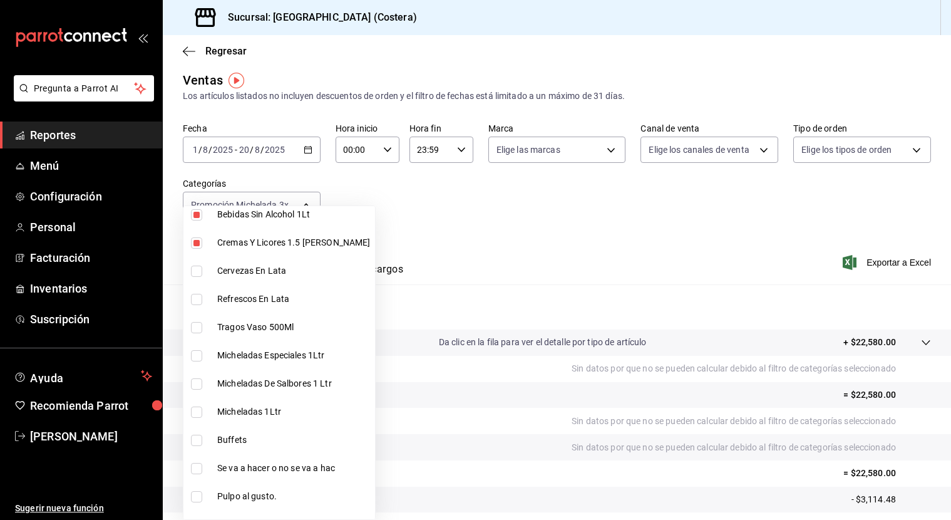
scroll to position [218, 0]
click at [197, 274] on input "checkbox" at bounding box center [196, 271] width 11 height 11
click at [197, 301] on input "checkbox" at bounding box center [196, 299] width 11 height 11
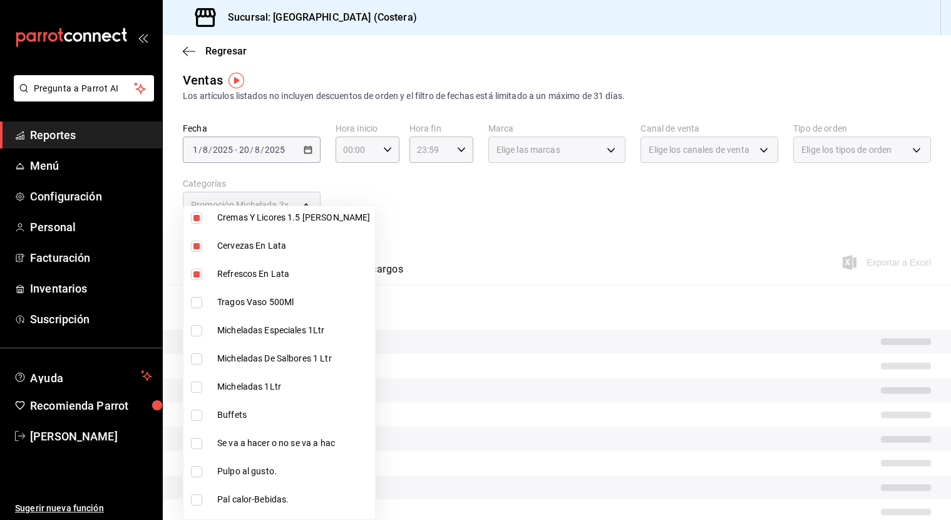
scroll to position [267, 0]
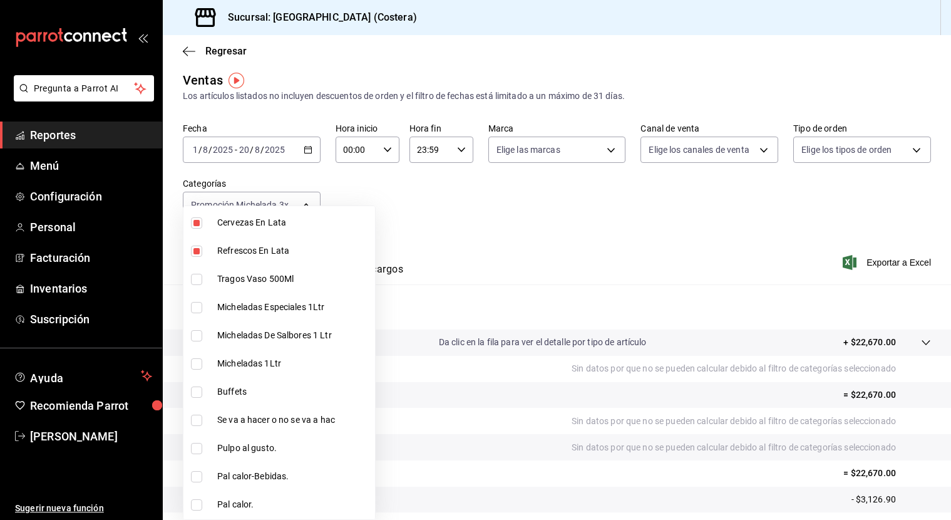
click at [197, 284] on input "checkbox" at bounding box center [196, 279] width 11 height 11
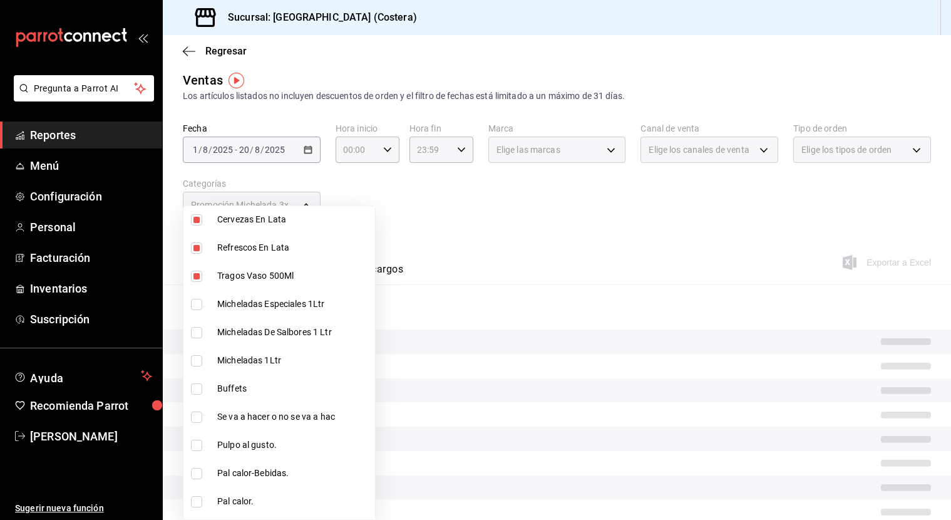
click at [198, 307] on input "checkbox" at bounding box center [196, 304] width 11 height 11
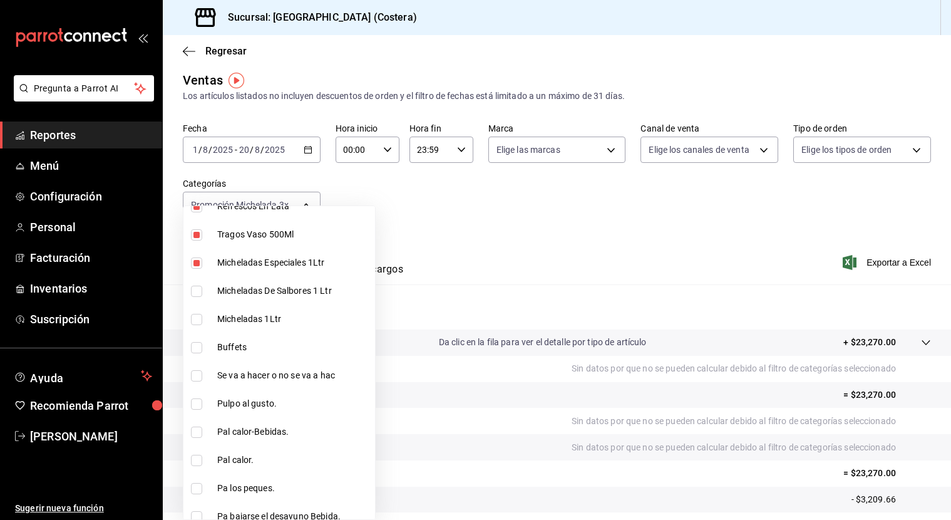
click at [197, 294] on input "checkbox" at bounding box center [196, 291] width 11 height 11
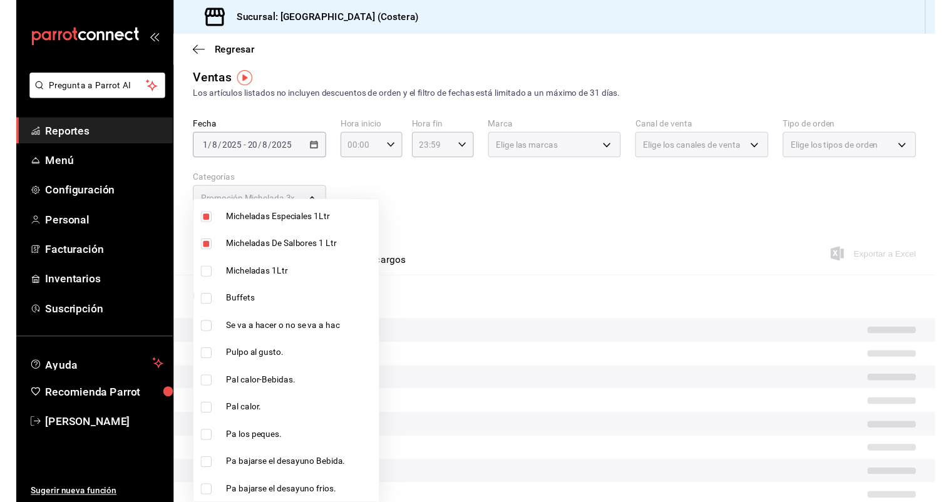
scroll to position [349, 0]
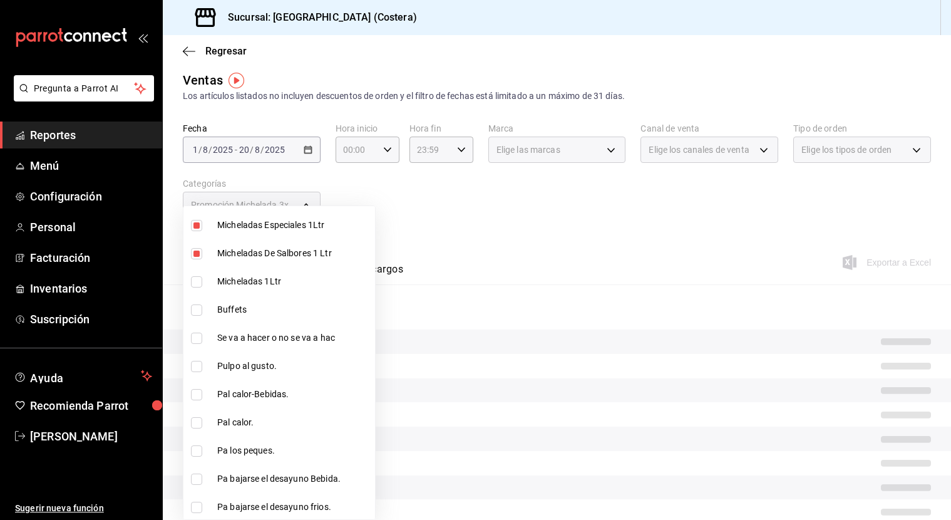
click at [195, 279] on input "checkbox" at bounding box center [196, 281] width 11 height 11
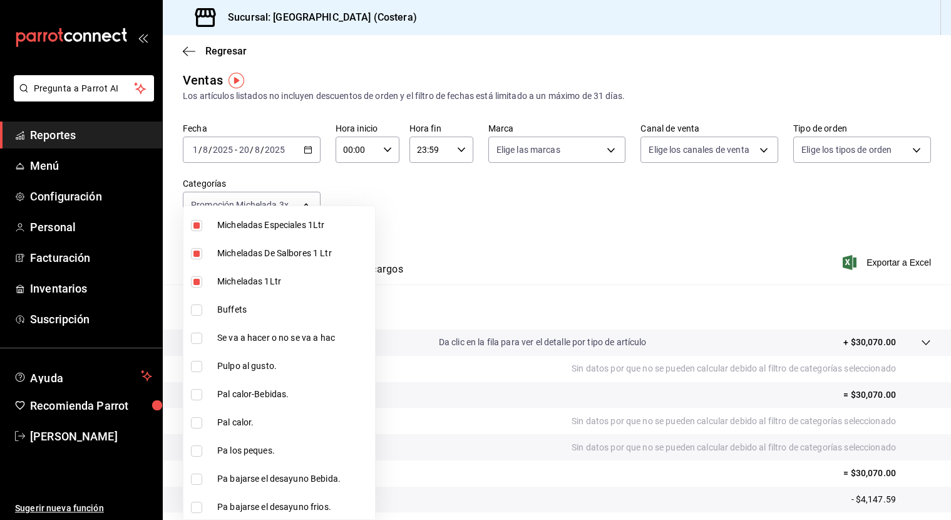
click at [373, 176] on div at bounding box center [475, 260] width 951 height 520
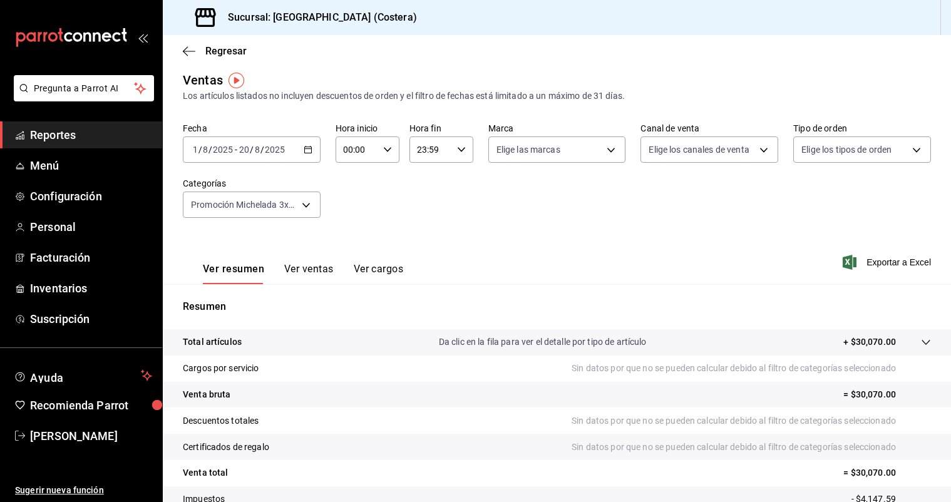
click at [69, 113] on li "Pregunta a Parrot AI" at bounding box center [81, 98] width 152 height 46
click at [60, 136] on span "Reportes" at bounding box center [91, 134] width 122 height 17
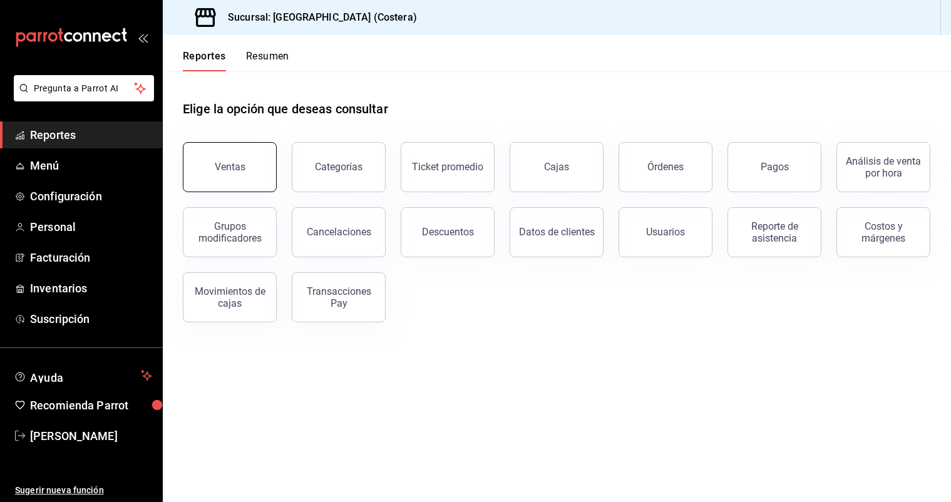
click at [235, 162] on div "Ventas" at bounding box center [230, 167] width 31 height 12
